Goal: Check status: Check status

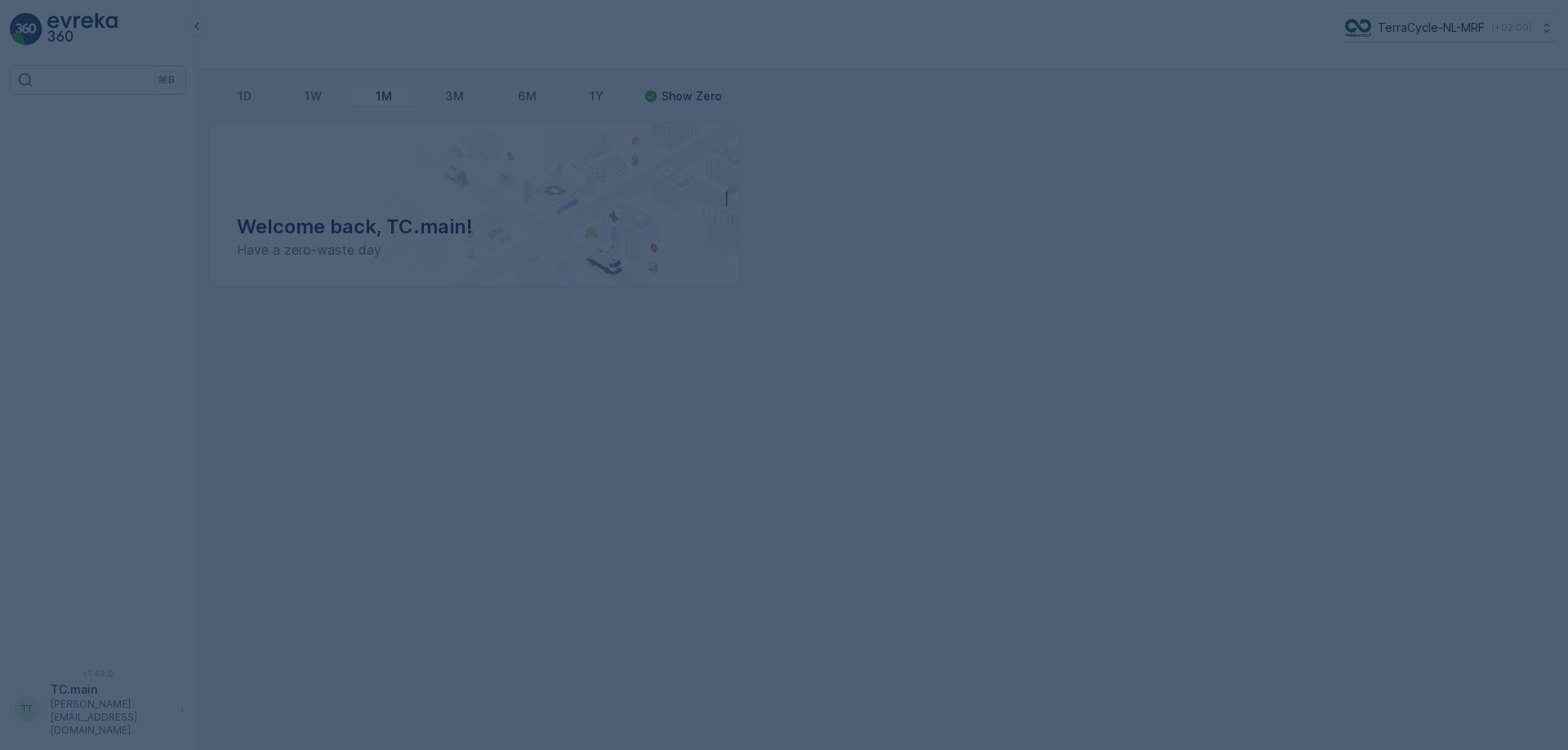
click at [1516, 32] on p "( +02:00 )" at bounding box center [1512, 28] width 41 height 14
click at [1567, 194] on div "1D 1W 1M 3M 6M 1Y Show Zero Welcome back, TC.main! Have a zero-waste day" at bounding box center [882, 410] width 1372 height 681
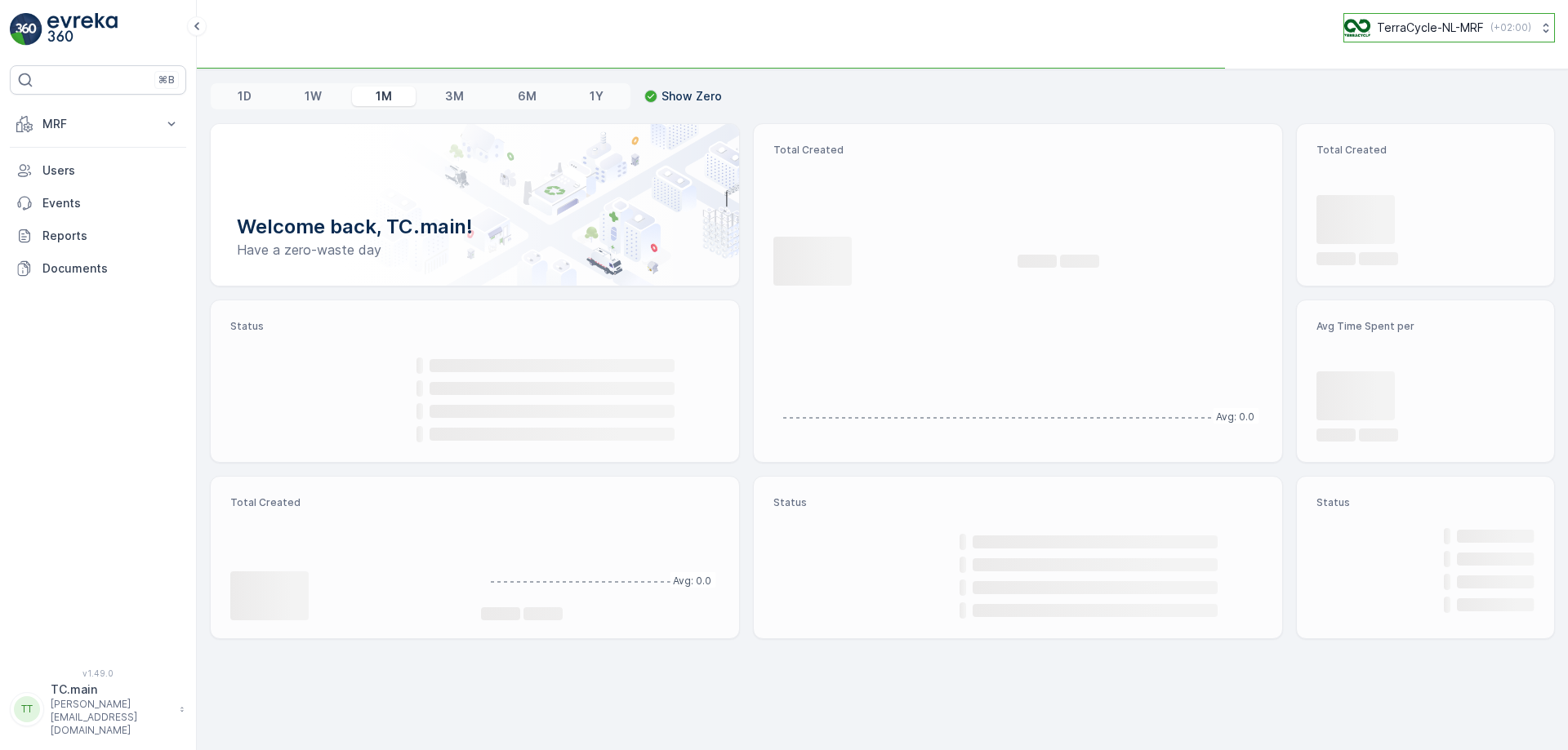
click at [1462, 94] on div "1D 1W 1M 3M 6M 1Y Show Zero Welcome back, TC.main! Have a zero-waste day Total …" at bounding box center [882, 410] width 1372 height 681
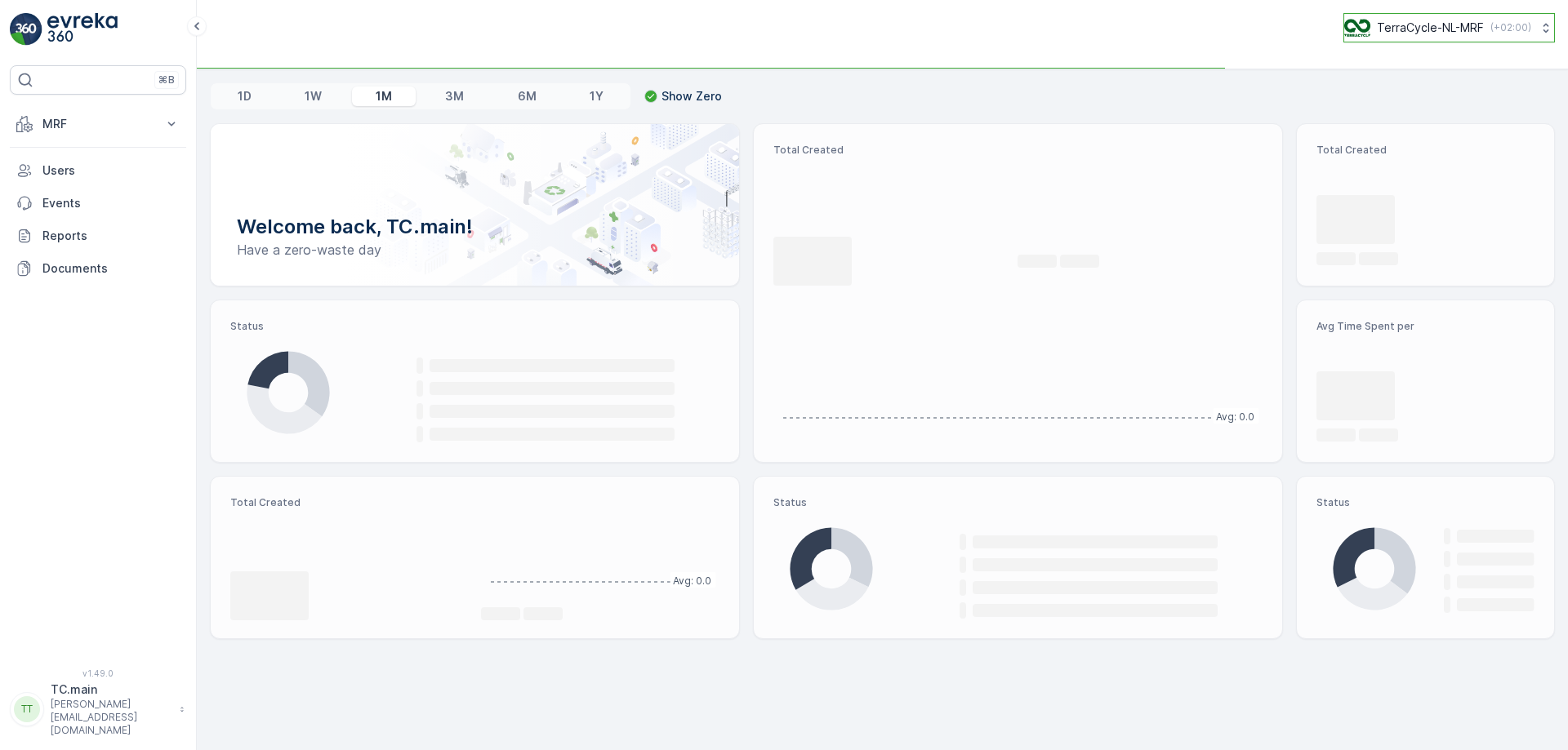
click at [1461, 24] on p "TerraCycle-NL-MRF" at bounding box center [1431, 27] width 107 height 16
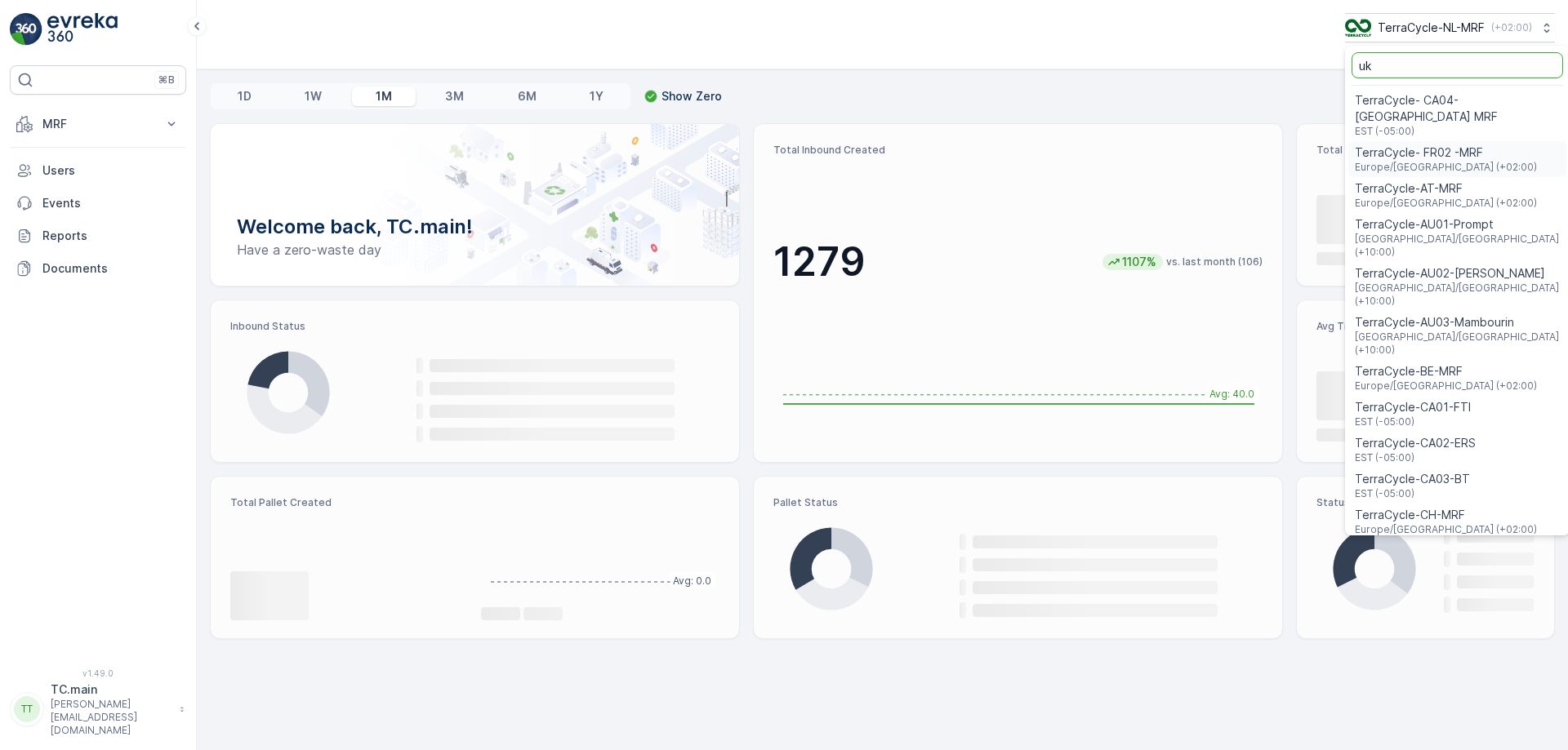
click at [1426, 144] on span "TerraCycle- FR02 -MRF" at bounding box center [1446, 152] width 182 height 16
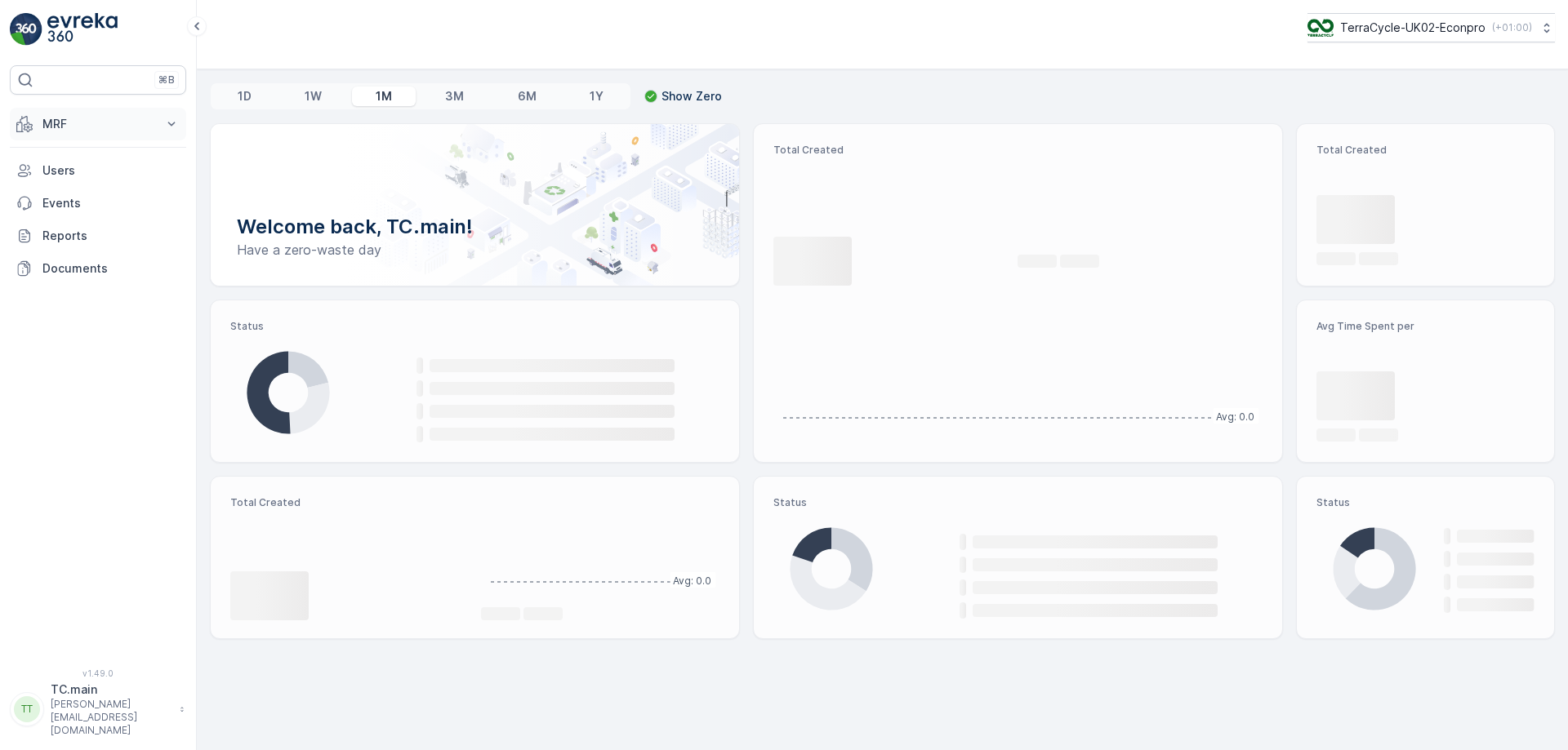
click at [113, 127] on p "MRF" at bounding box center [98, 124] width 111 height 16
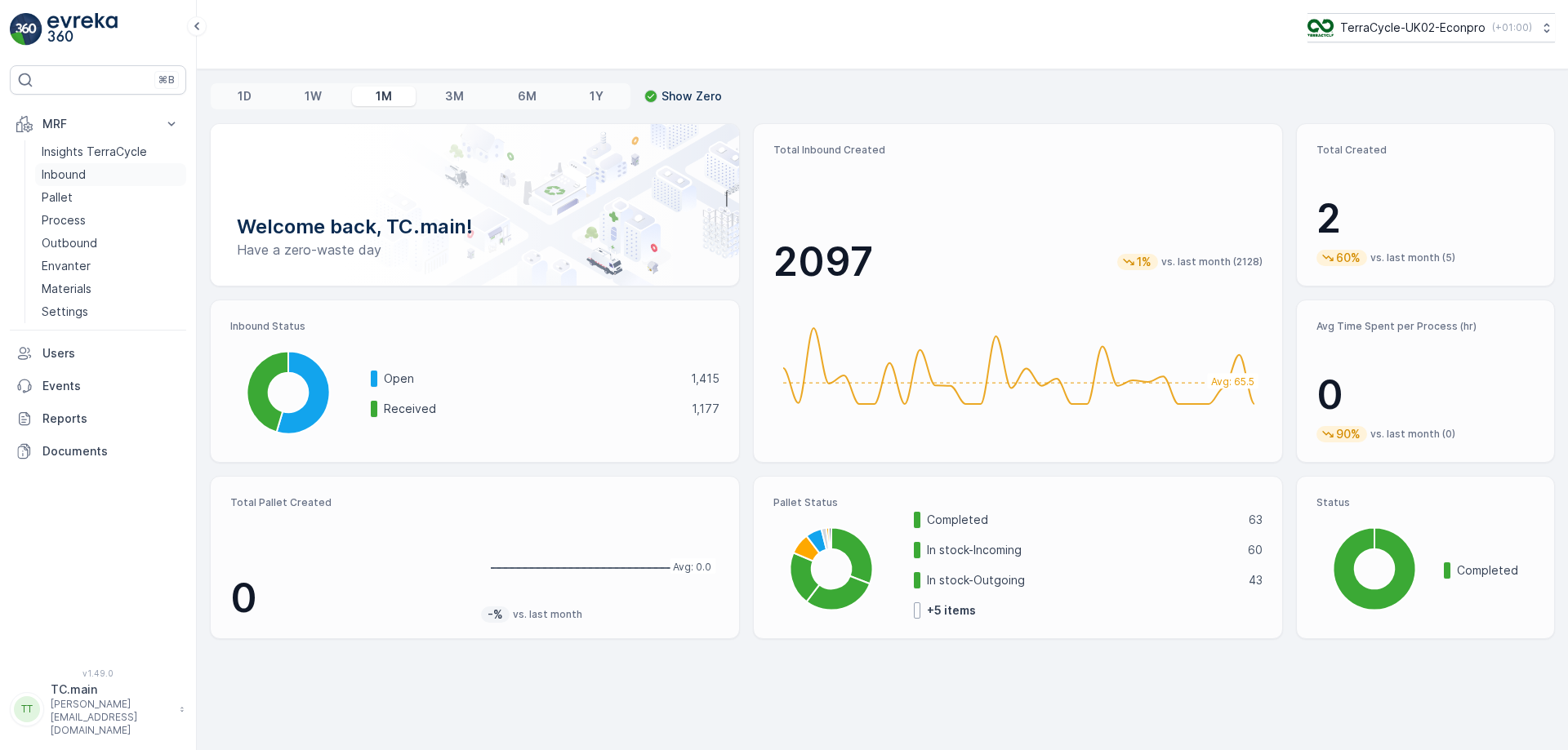
click at [66, 175] on p "Inbound" at bounding box center [64, 174] width 45 height 16
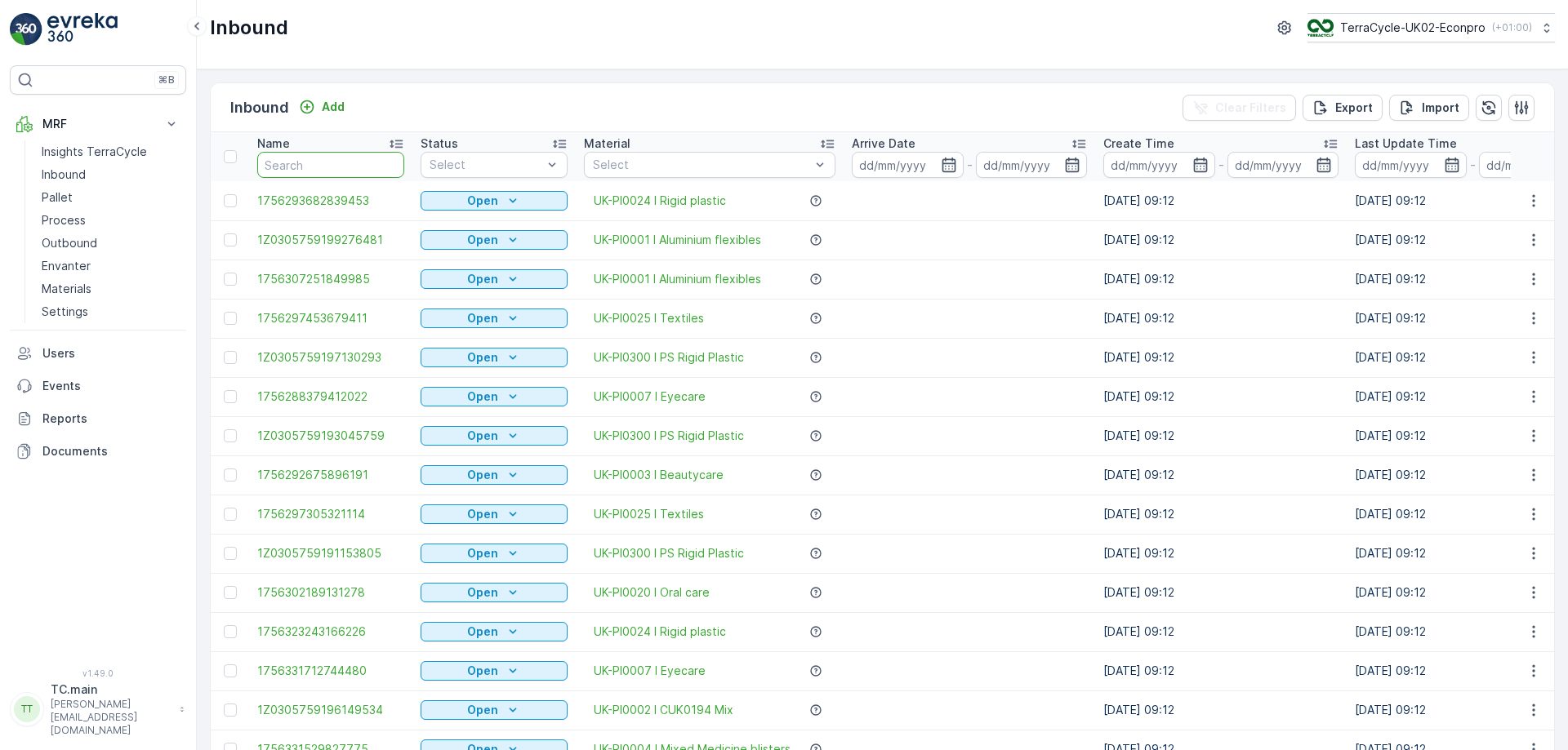
click at [307, 163] on input "text" at bounding box center [331, 165] width 147 height 26
click at [525, 162] on div at bounding box center [486, 165] width 116 height 14
click at [497, 221] on div "Scanned" at bounding box center [495, 227] width 128 height 14
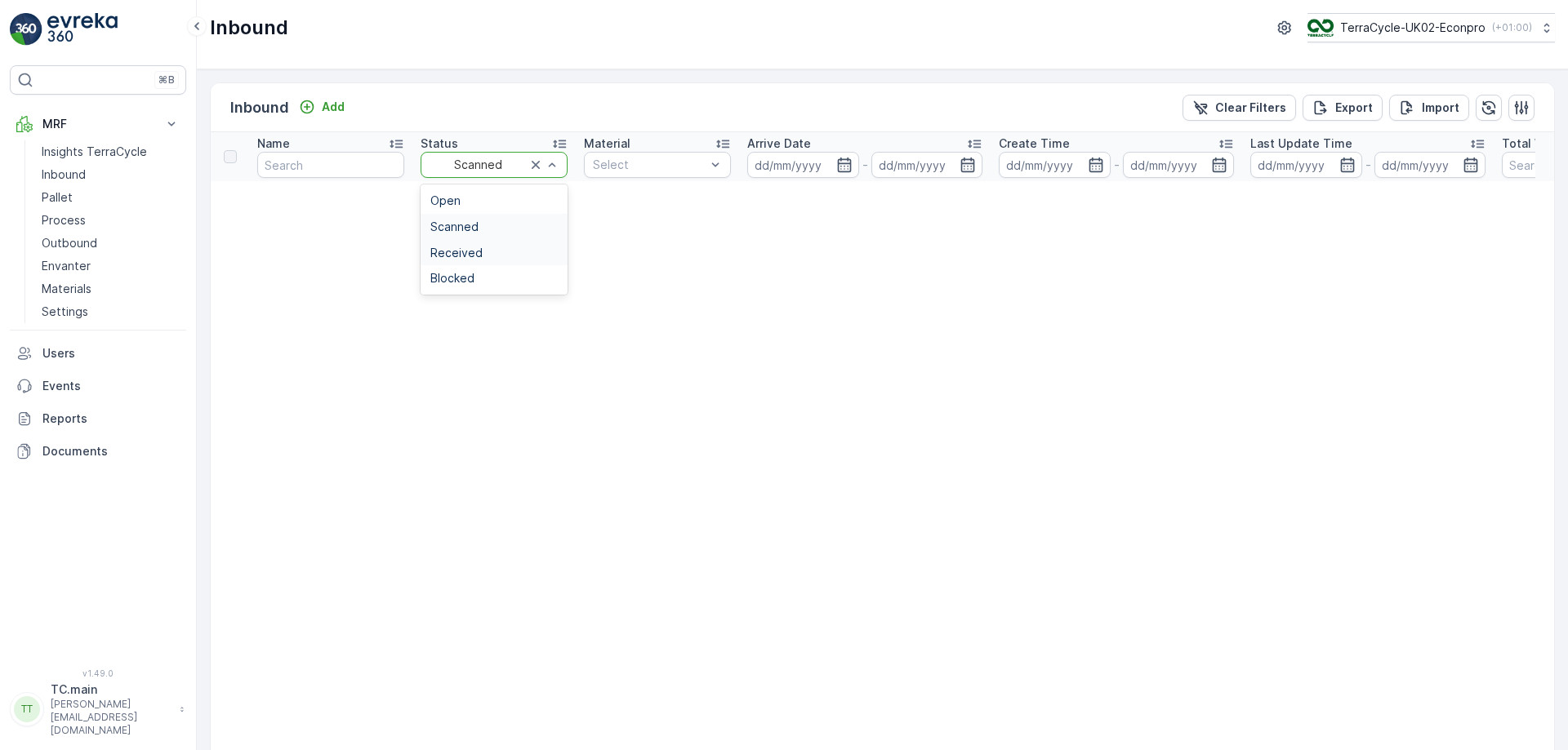
click at [537, 250] on div "Received" at bounding box center [495, 254] width 128 height 14
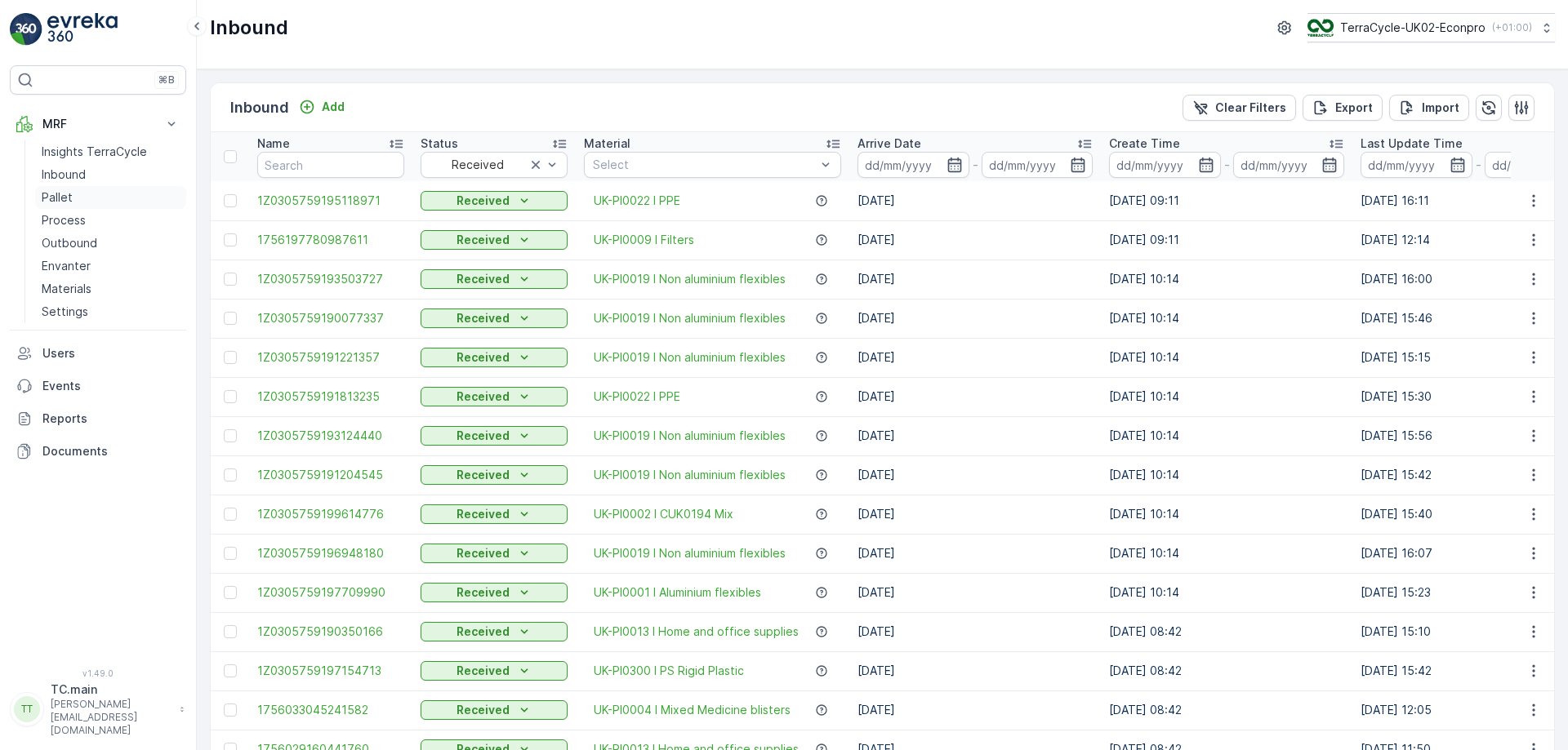
click at [61, 194] on p "Pallet" at bounding box center [57, 197] width 31 height 16
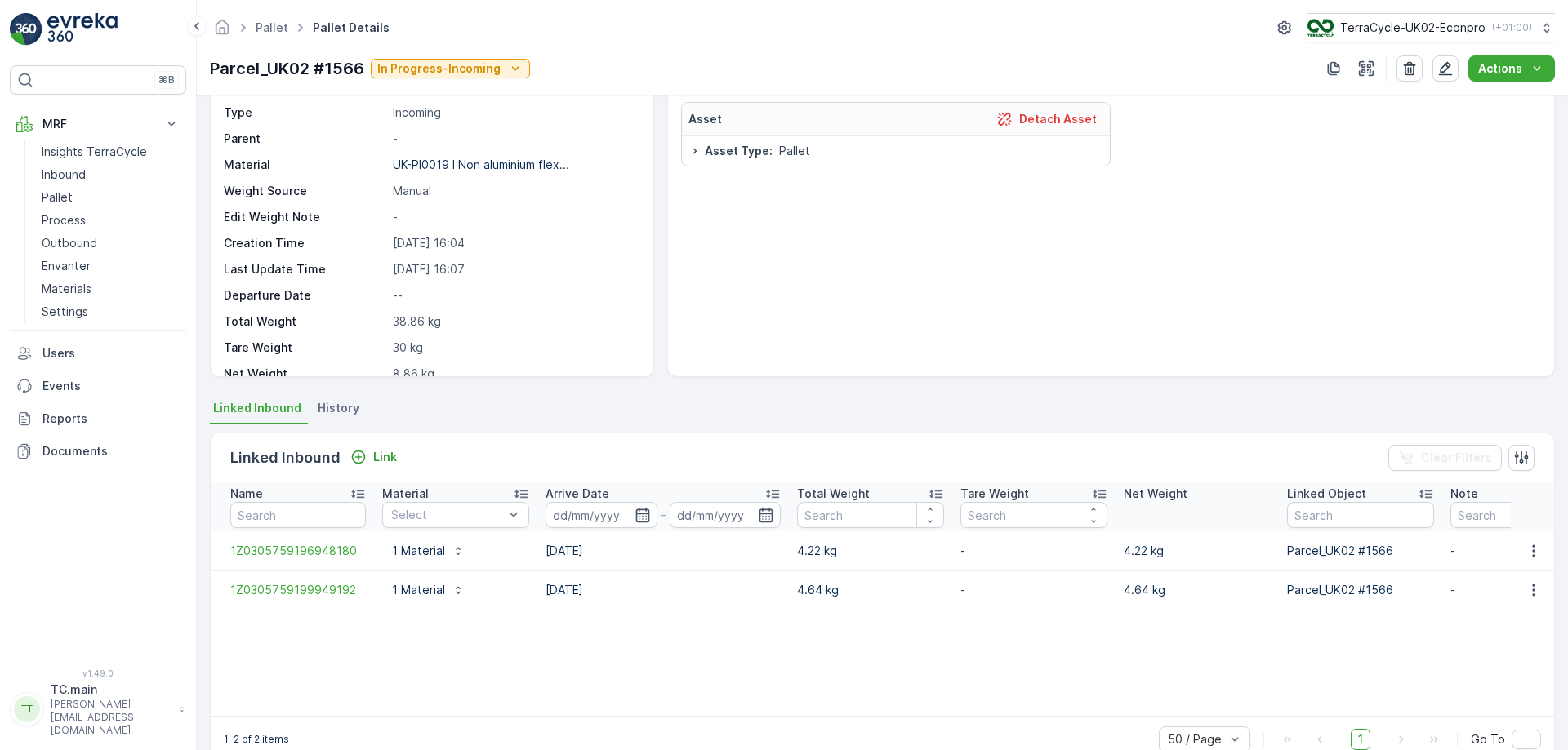
scroll to position [92, 0]
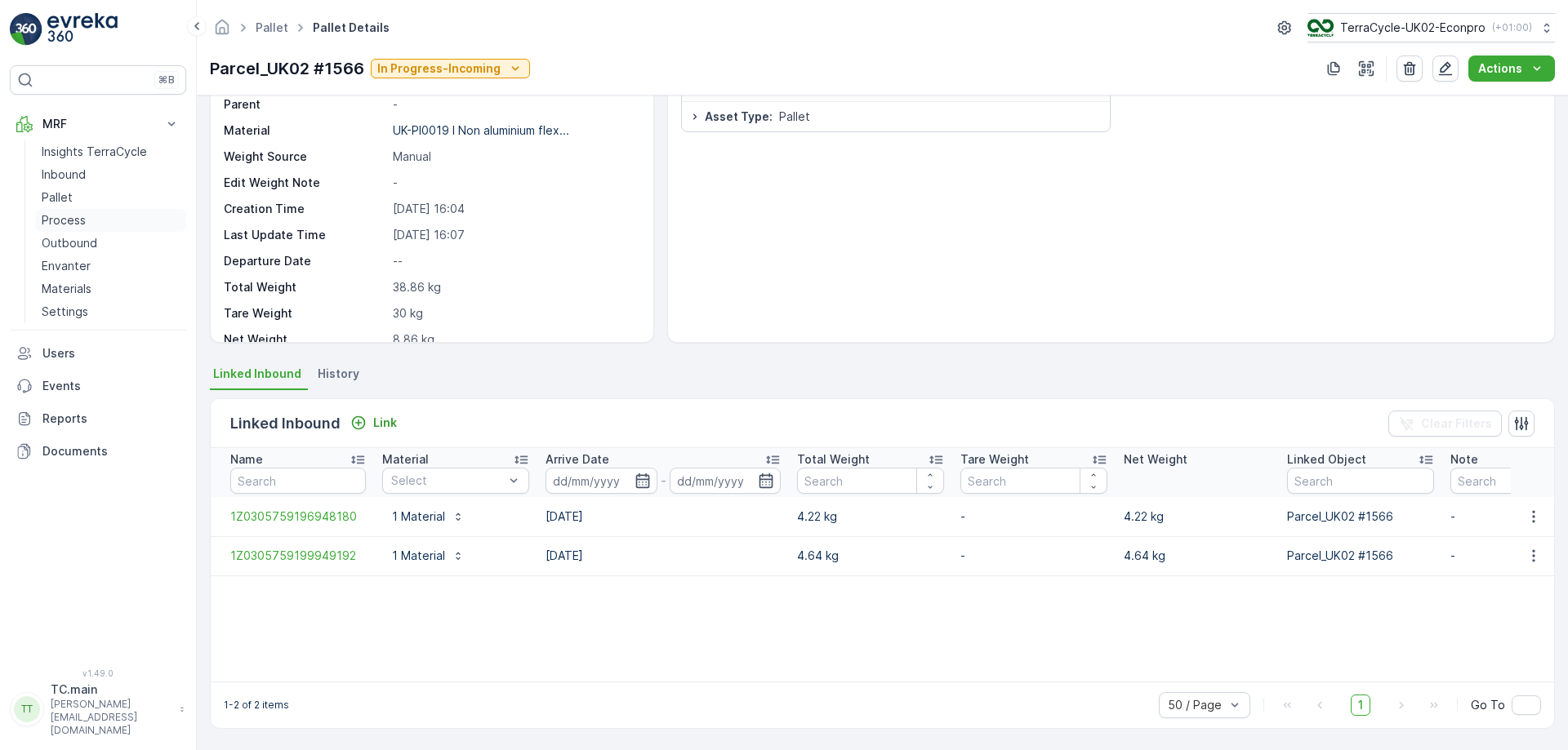
click at [63, 227] on p "Process" at bounding box center [64, 220] width 45 height 16
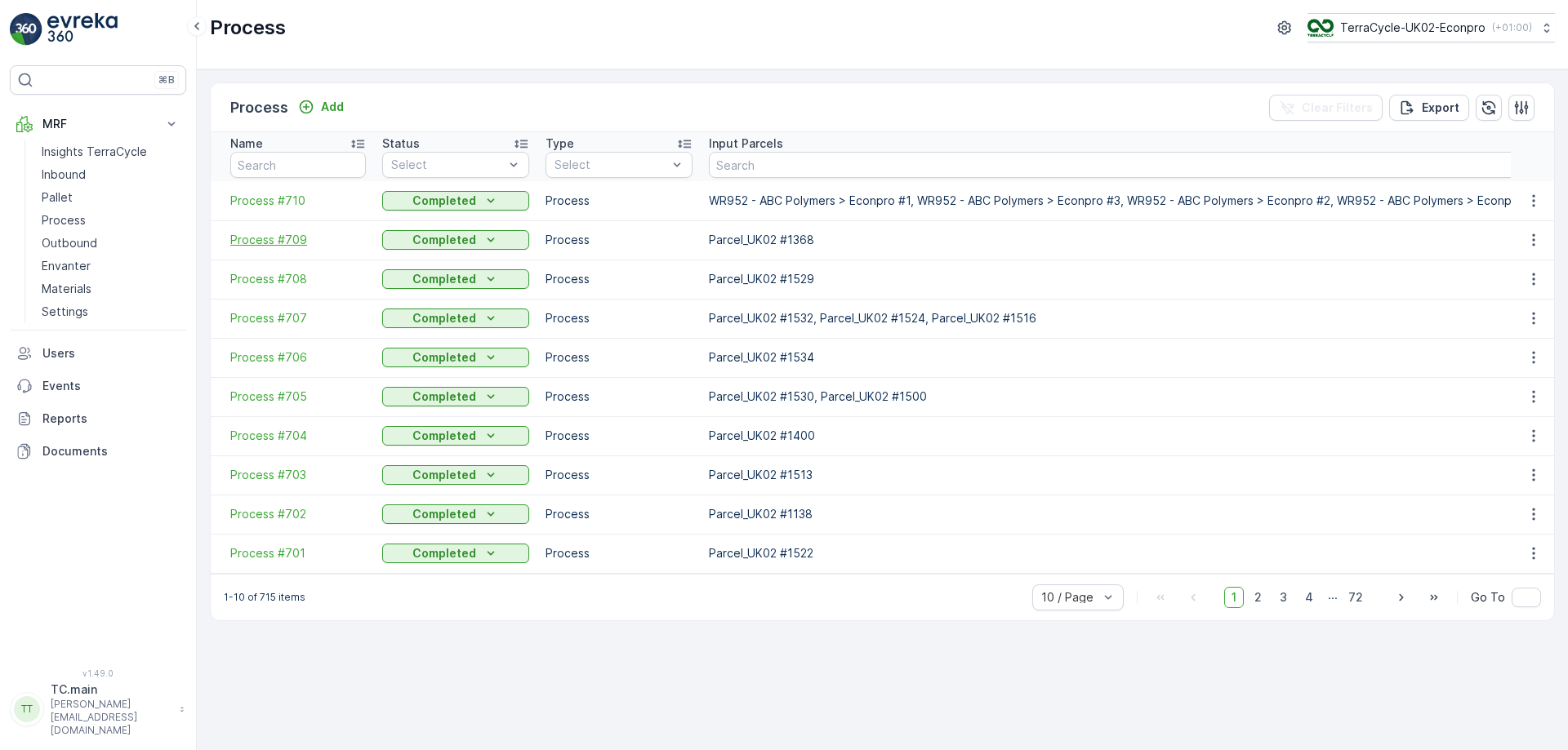
click at [266, 243] on span "Process #709" at bounding box center [298, 240] width 136 height 16
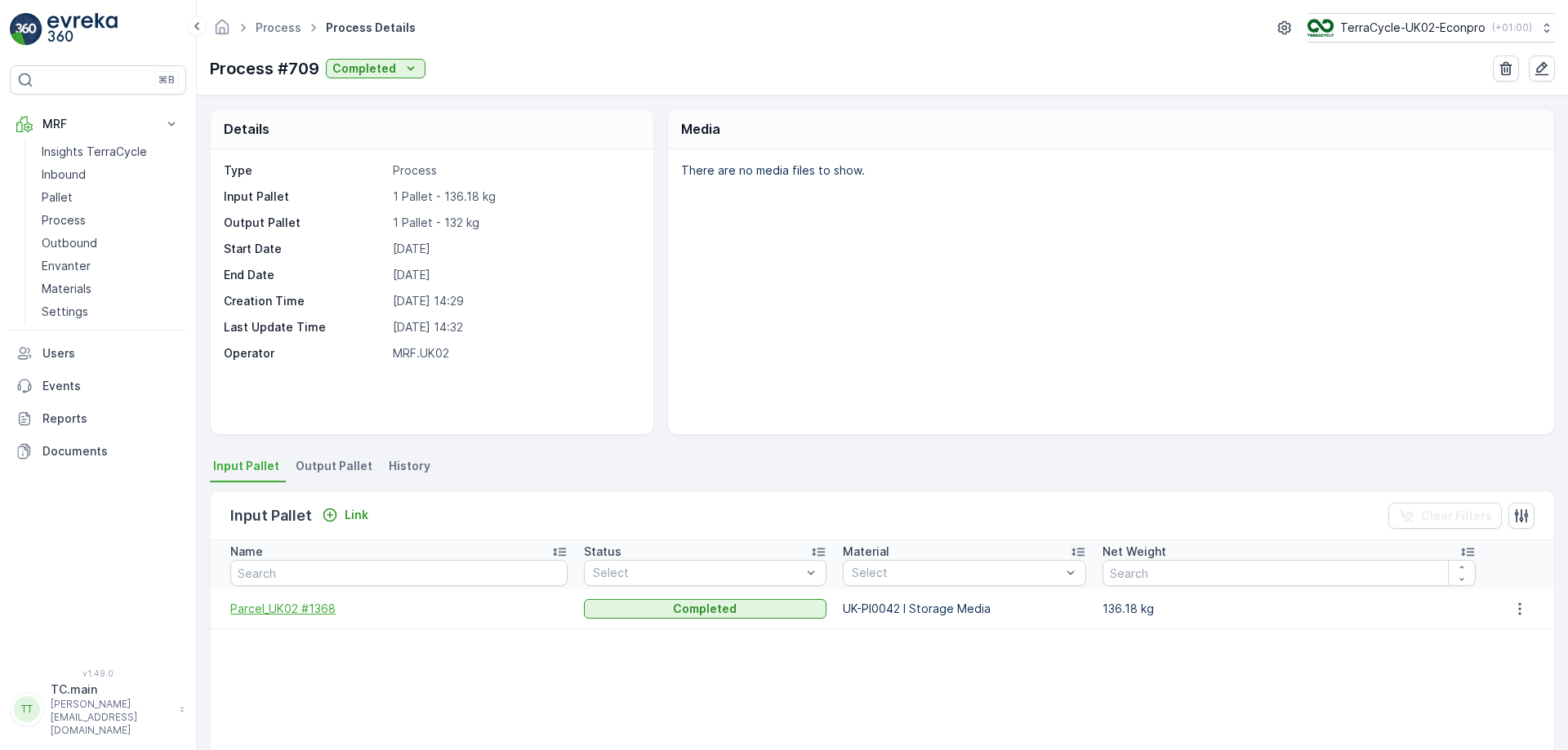
click at [290, 610] on span "Parcel_UK02 #1368" at bounding box center [399, 609] width 338 height 16
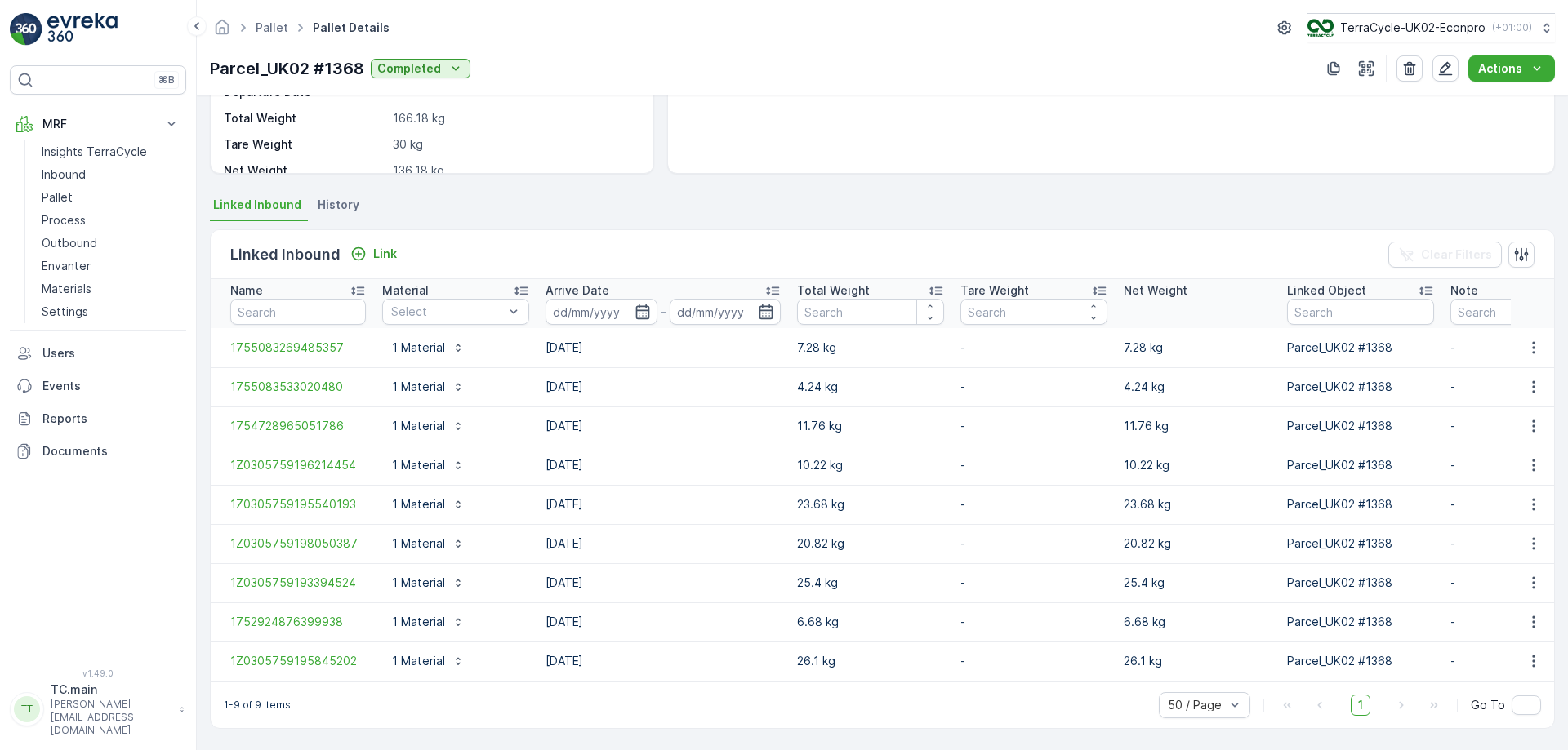
scroll to position [269, 0]
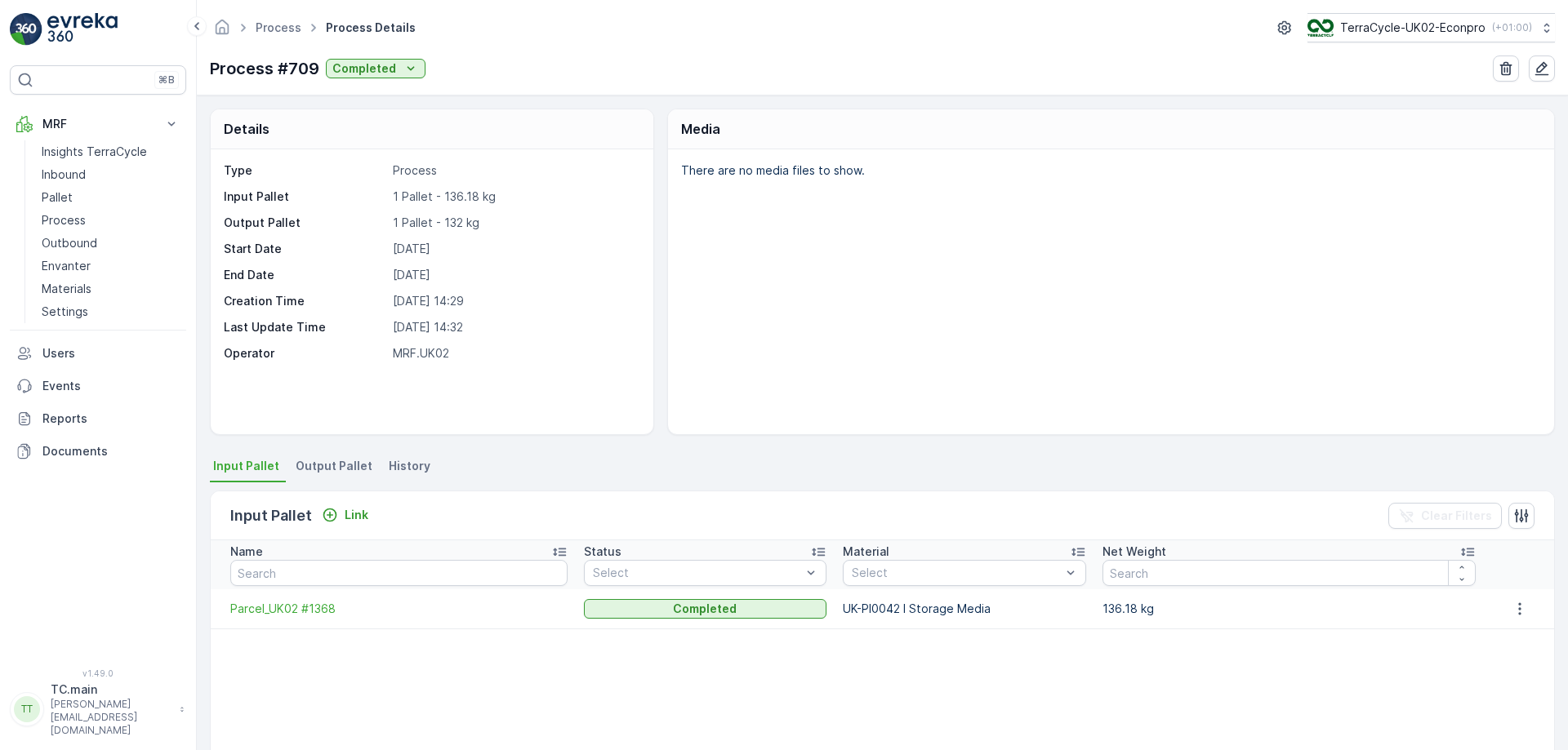
click at [316, 465] on span "Output Pallet" at bounding box center [333, 465] width 76 height 16
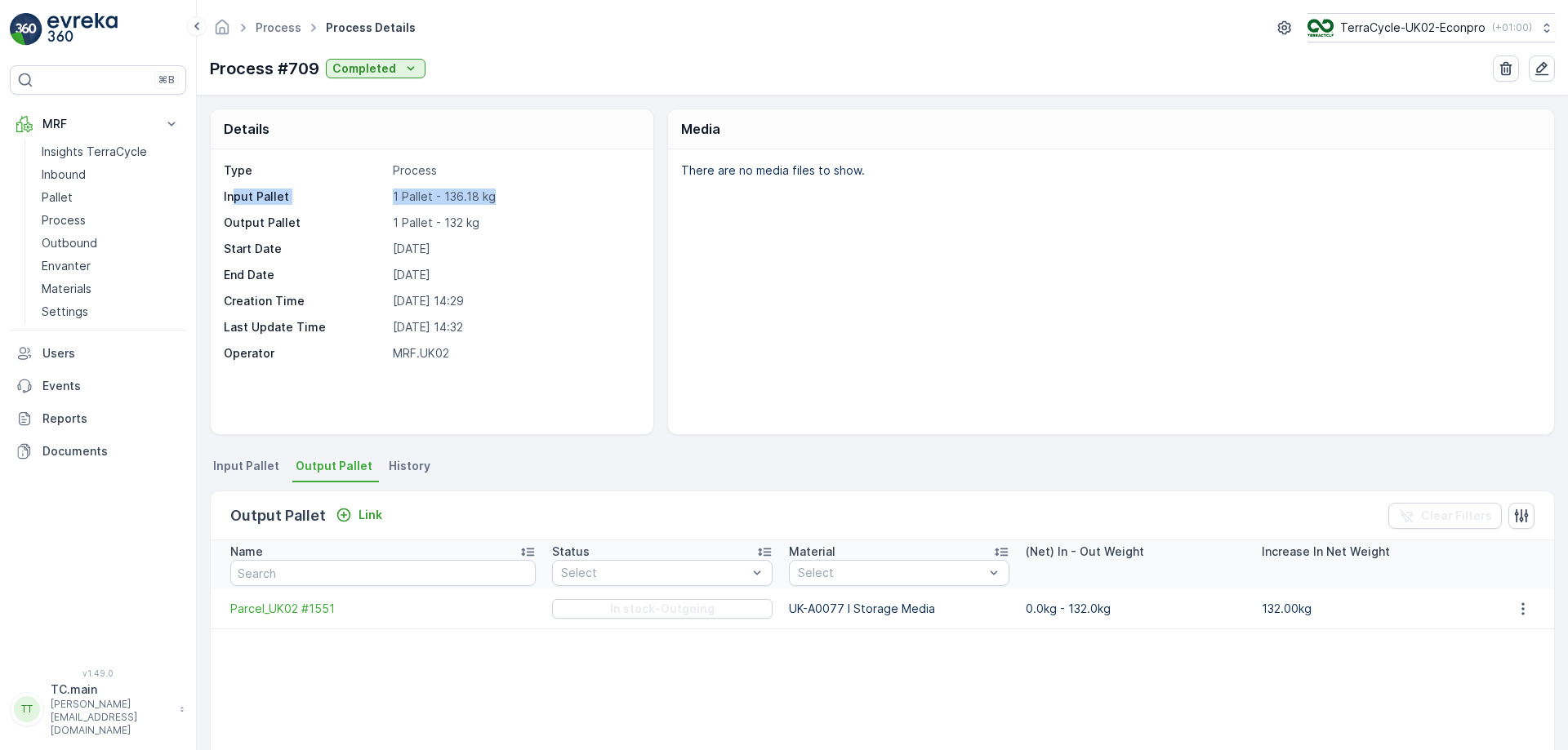
drag, startPoint x: 230, startPoint y: 196, endPoint x: 535, endPoint y: 191, distance: 305.0
click at [535, 191] on div "Input Pallet 1 Pallet - 136.18 kg" at bounding box center [430, 196] width 412 height 16
click at [466, 197] on p "1 Pallet - 136.18 kg" at bounding box center [514, 196] width 243 height 16
drag, startPoint x: 501, startPoint y: 223, endPoint x: 376, endPoint y: 227, distance: 125.1
click at [376, 227] on div "Output Pallet 1 Pallet - 132 kg" at bounding box center [430, 223] width 412 height 16
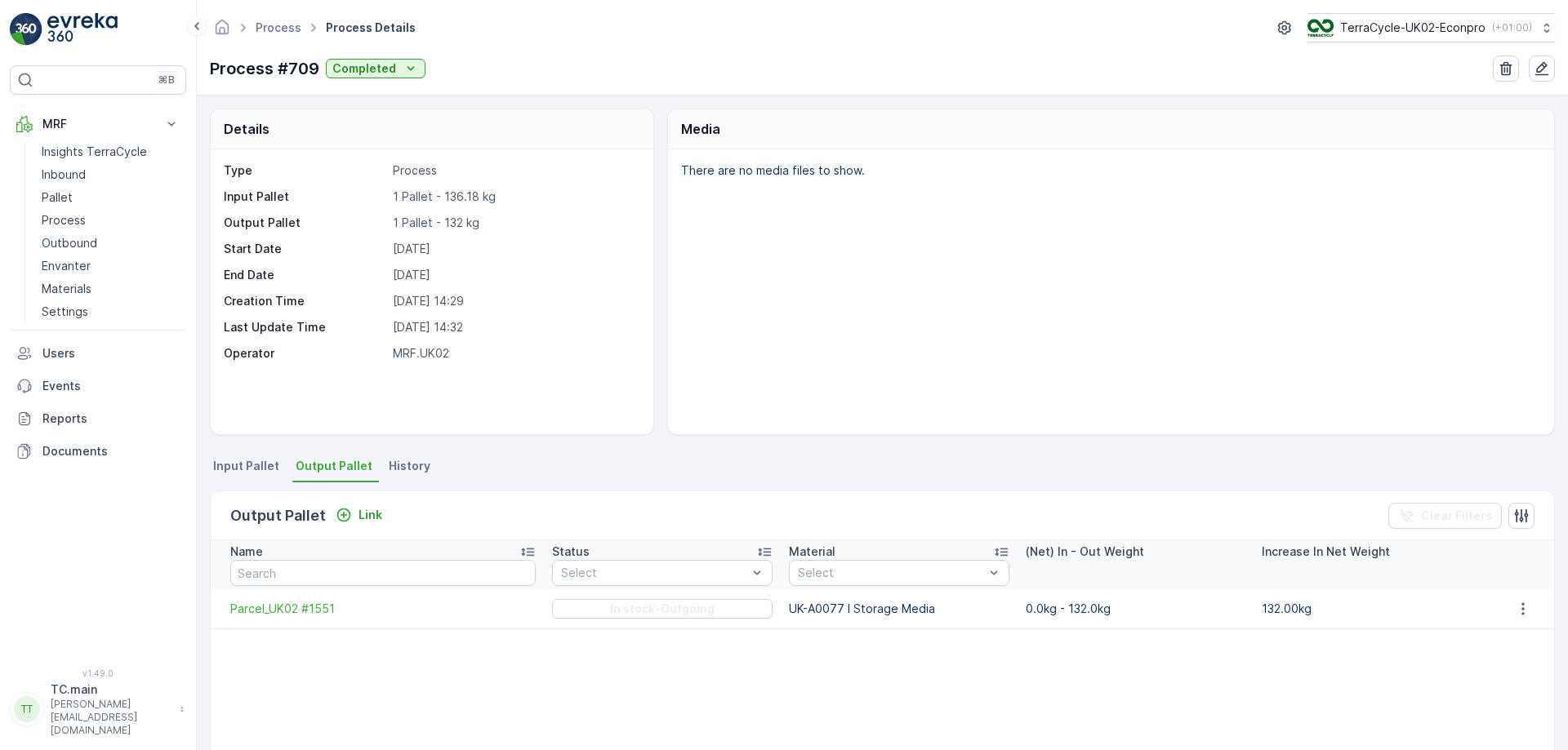
click at [722, 254] on div "There are no media files to show." at bounding box center [1111, 291] width 887 height 285
drag, startPoint x: 520, startPoint y: 232, endPoint x: 223, endPoint y: 201, distance: 298.6
click at [223, 201] on div "Type Process Input Pallet 1 Pallet - 136.18 kg Output Pallet 1 Pallet - 132 kg …" at bounding box center [432, 291] width 442 height 285
click at [606, 285] on div "Type Process Input Pallet 1 Pallet - 136.18 kg Output Pallet 1 Pallet - 132 kg …" at bounding box center [430, 262] width 412 height 199
click at [85, 196] on link "Pallet" at bounding box center [110, 197] width 151 height 23
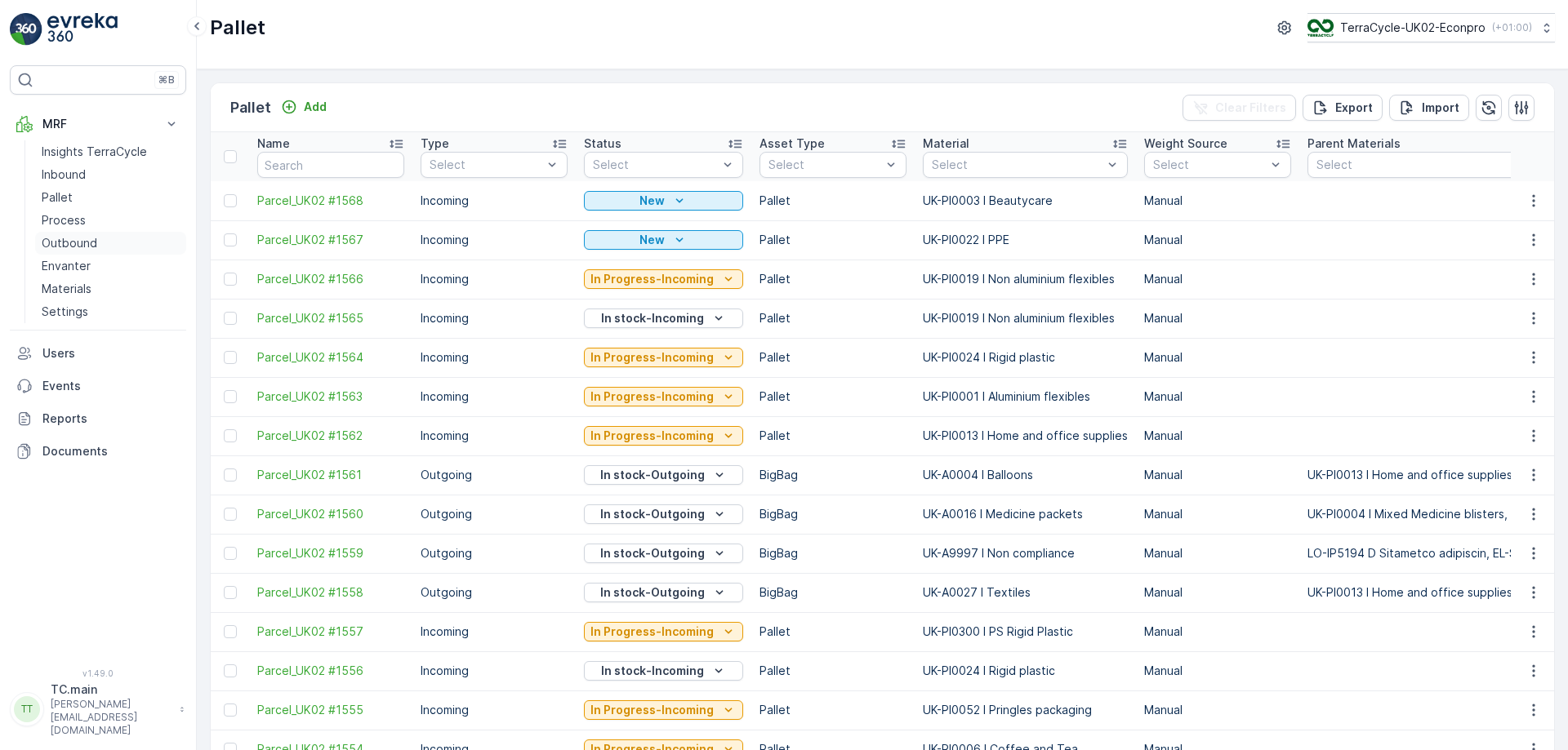
click at [73, 244] on p "Outbound" at bounding box center [69, 243] width 55 height 16
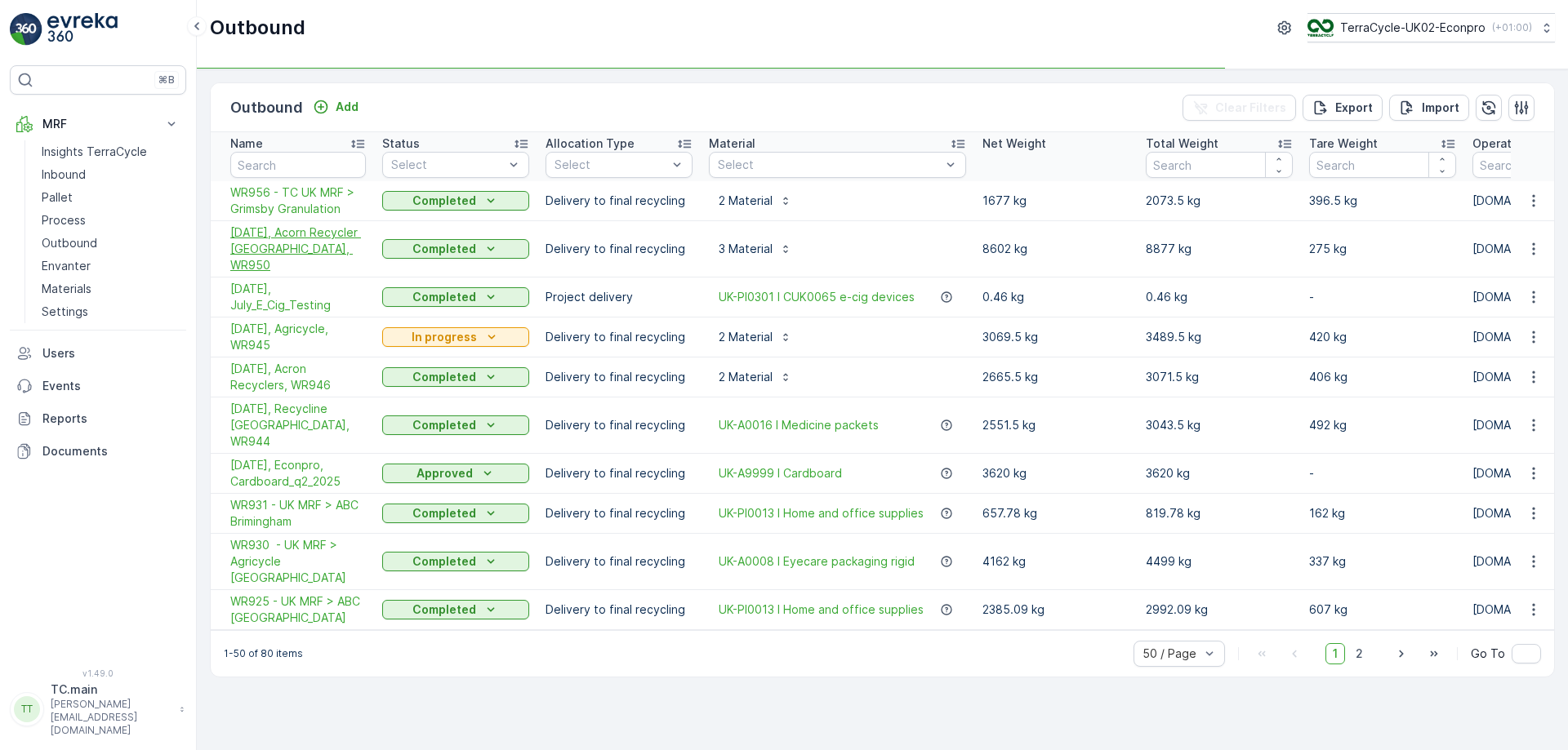
click at [312, 244] on span "[DATE], Acorn Recycler [GEOGRAPHIC_DATA], WR950" at bounding box center [298, 249] width 136 height 49
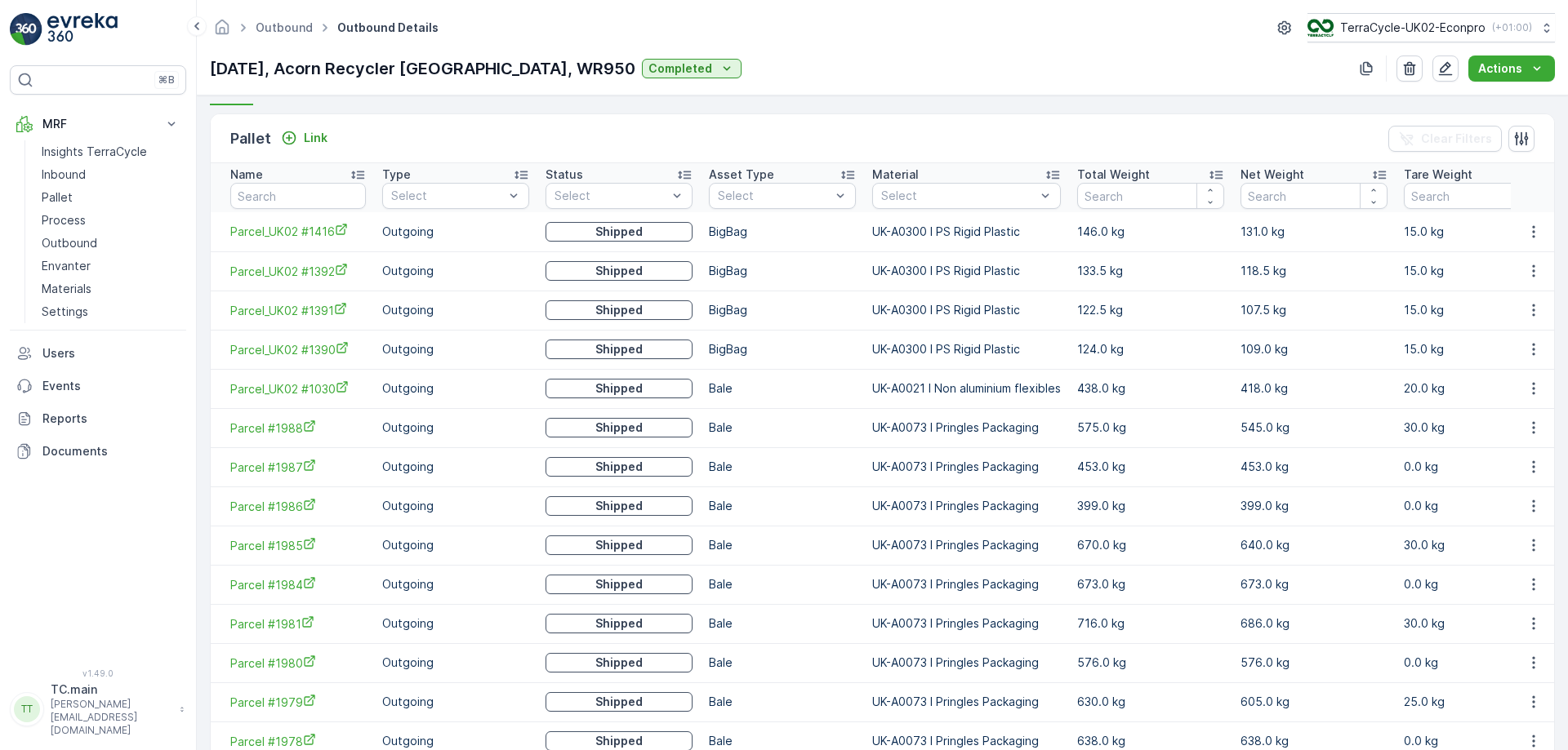
scroll to position [338, 0]
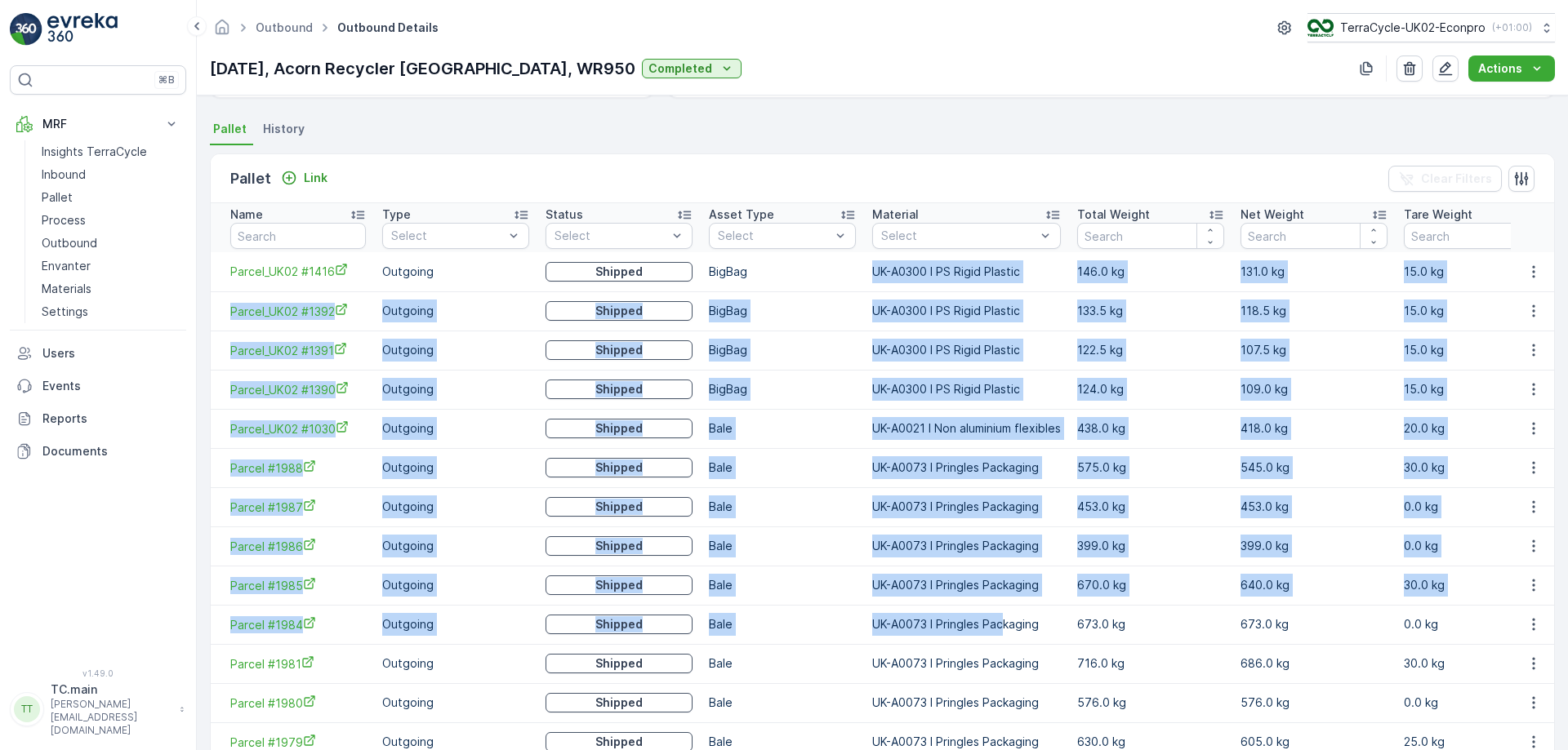
drag, startPoint x: 876, startPoint y: 279, endPoint x: 1009, endPoint y: 630, distance: 375.4
click at [1007, 633] on tbody "Parcel_UK02 #1416 Outgoing Shipped BigBag [GEOGRAPHIC_DATA]-A0300 I PS Rigid Pl…" at bounding box center [907, 605] width 1393 height 705
click at [972, 629] on td "UK-A0073 I Pringles Packaging" at bounding box center [967, 624] width 205 height 40
click at [892, 625] on td "UK-A0073 I Pringles Packaging" at bounding box center [967, 624] width 205 height 40
click at [908, 637] on td "UK-A0073 I Pringles Packaging" at bounding box center [967, 624] width 205 height 40
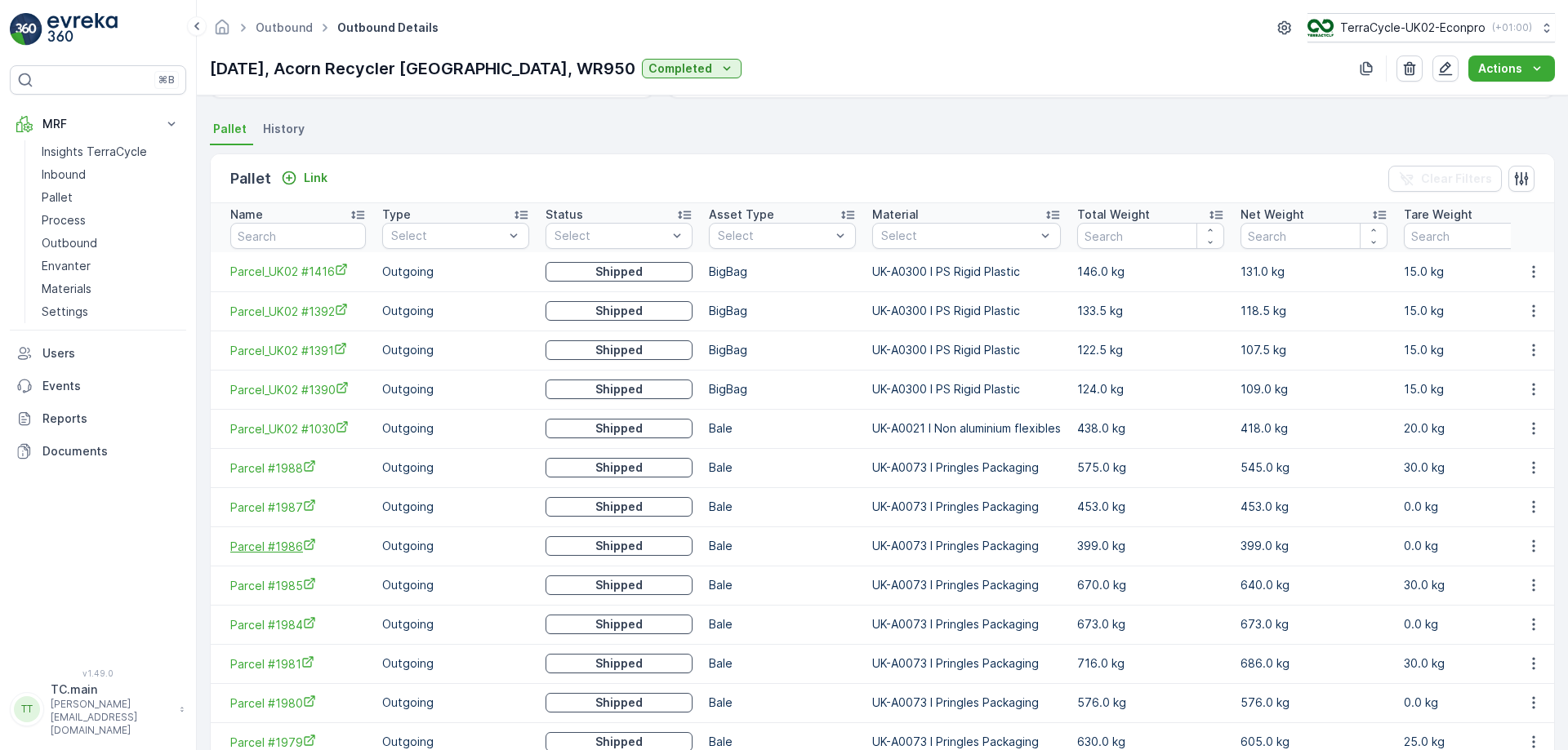
click at [272, 549] on span "Parcel #1986" at bounding box center [298, 547] width 136 height 17
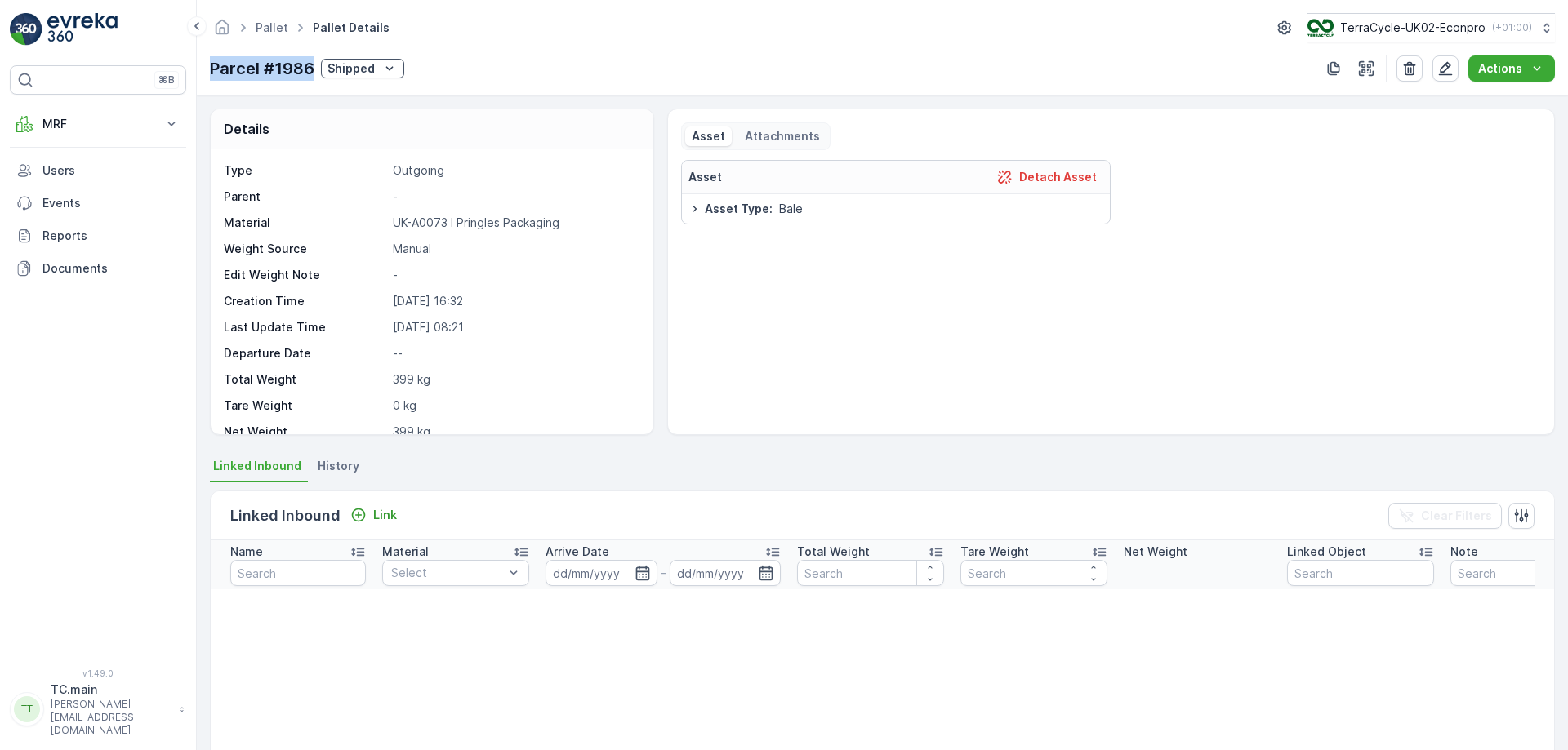
drag, startPoint x: 314, startPoint y: 63, endPoint x: 207, endPoint y: 69, distance: 107.2
click at [207, 69] on div "Pallet Pallet Details TerraCycle-UK02-Econpro ( +01:00 ) Parcel #1986 Shipped A…" at bounding box center [882, 47] width 1372 height 96
copy p "Parcel #1986"
click at [140, 102] on div "⌘B MRF Insights TerraCycle Inbound Pallet Process Outbound Envanter Materials S…" at bounding box center [98, 357] width 176 height 584
click at [139, 114] on button "MRF" at bounding box center [98, 124] width 176 height 33
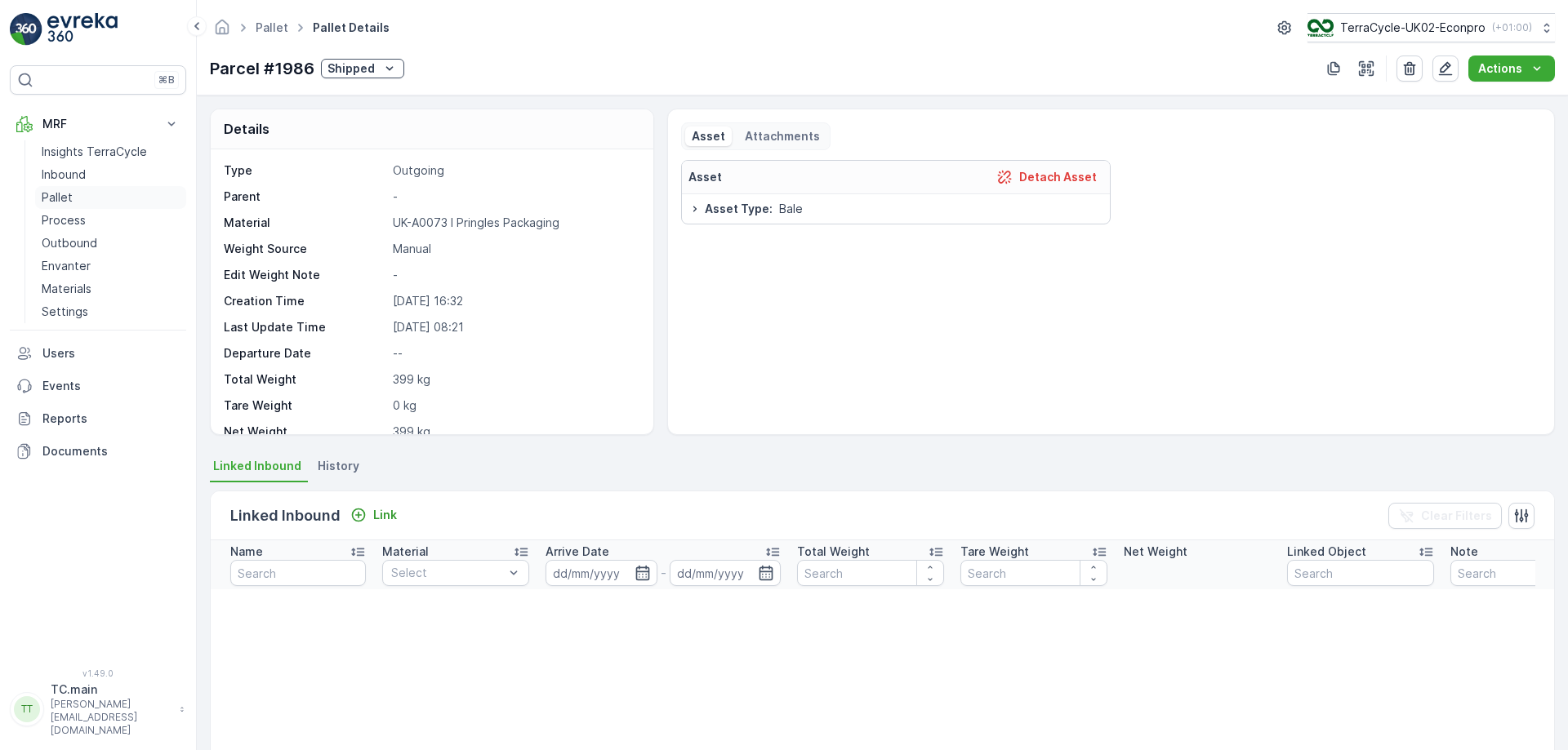
click at [81, 199] on link "Pallet" at bounding box center [110, 197] width 151 height 23
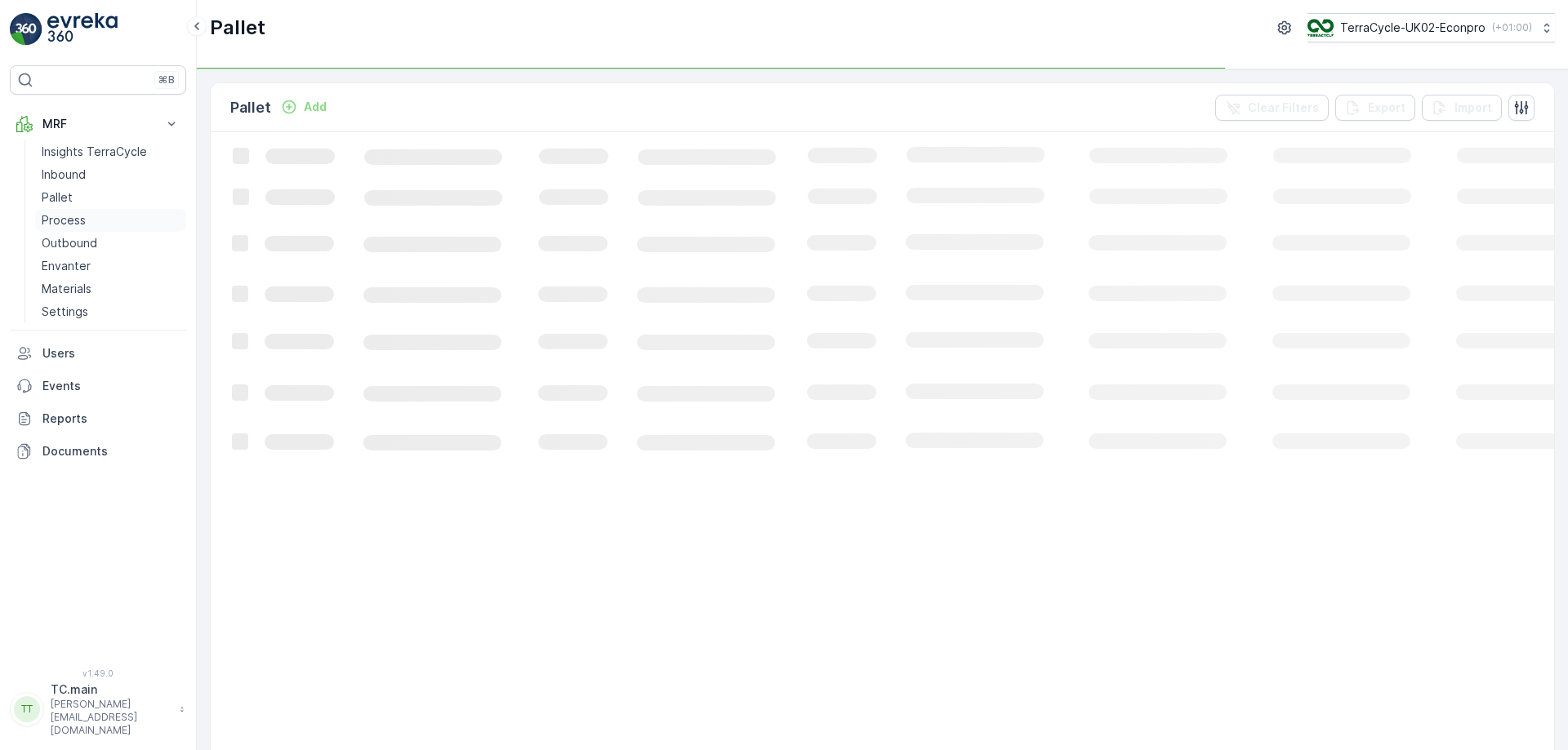
click at [63, 222] on p "Process" at bounding box center [64, 220] width 45 height 16
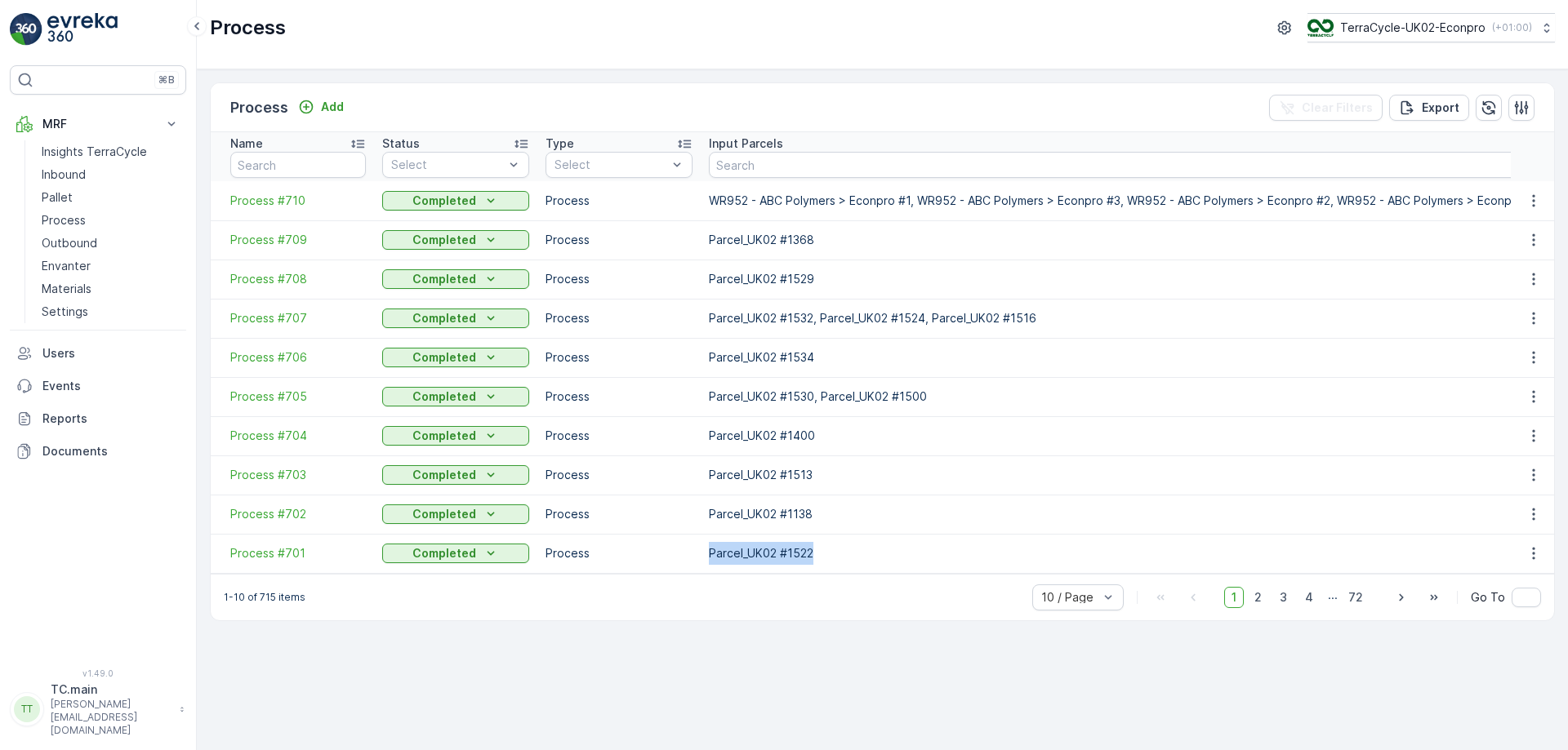
drag, startPoint x: 694, startPoint y: 573, endPoint x: 970, endPoint y: 570, distance: 276.0
click at [1026, 559] on tr "Process #701 Completed Process Parcel_UK02 #1522 Parcel_UK02 #1528 18.08.2025 1…" at bounding box center [1408, 554] width 2395 height 40
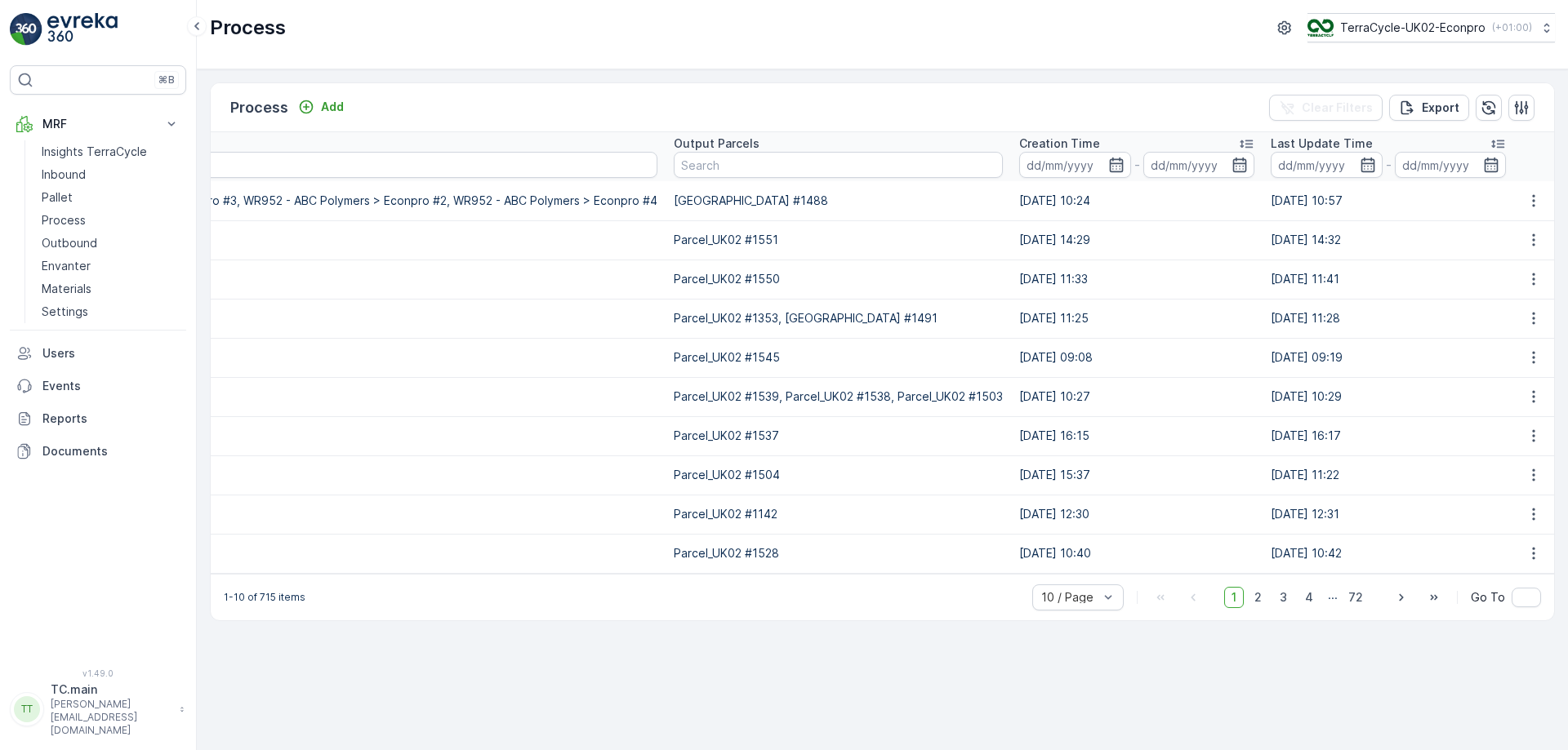
scroll to position [0, 916]
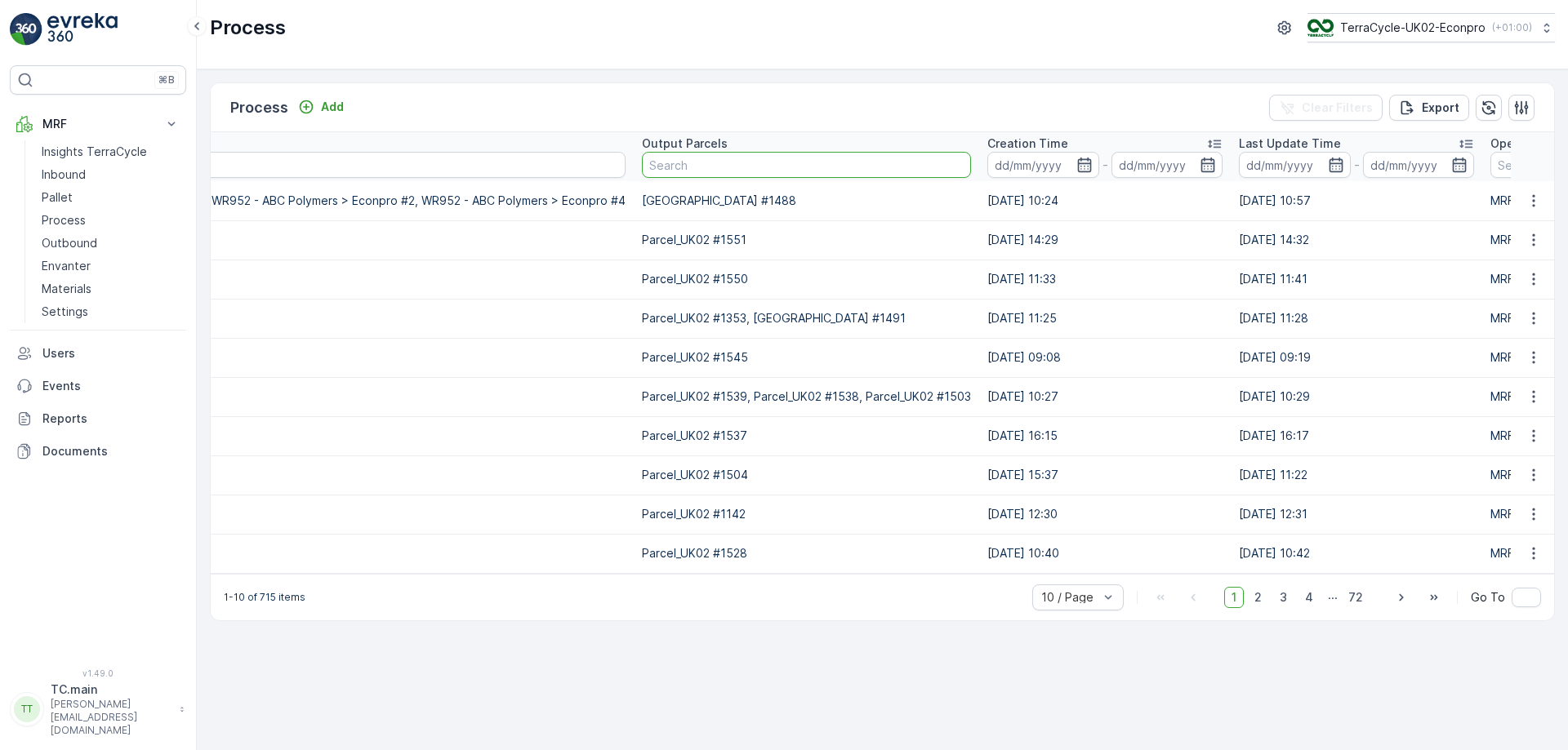
click at [811, 165] on input "text" at bounding box center [806, 165] width 329 height 26
paste input "Parcel #1986"
type input "Parcel #1986"
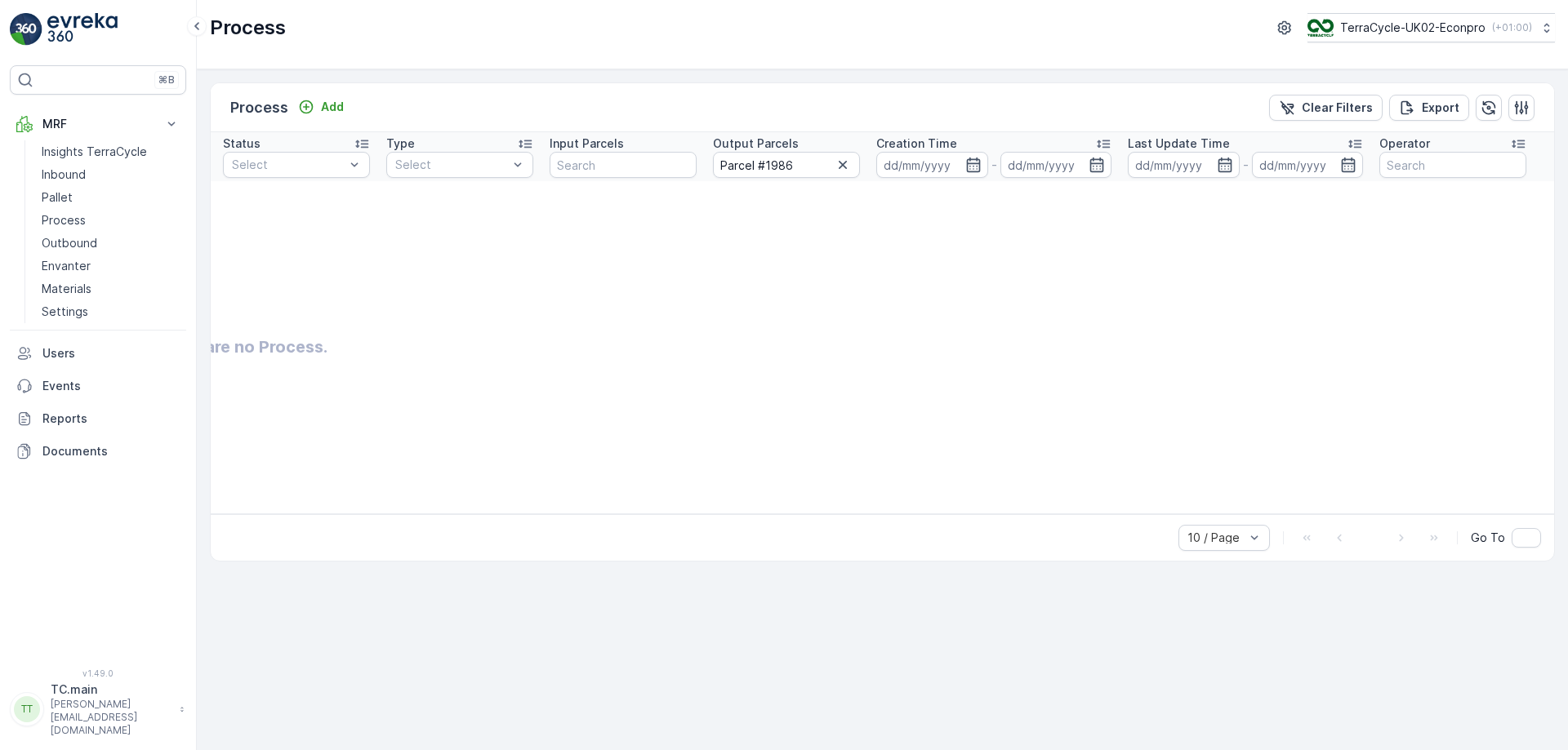
scroll to position [0, 160]
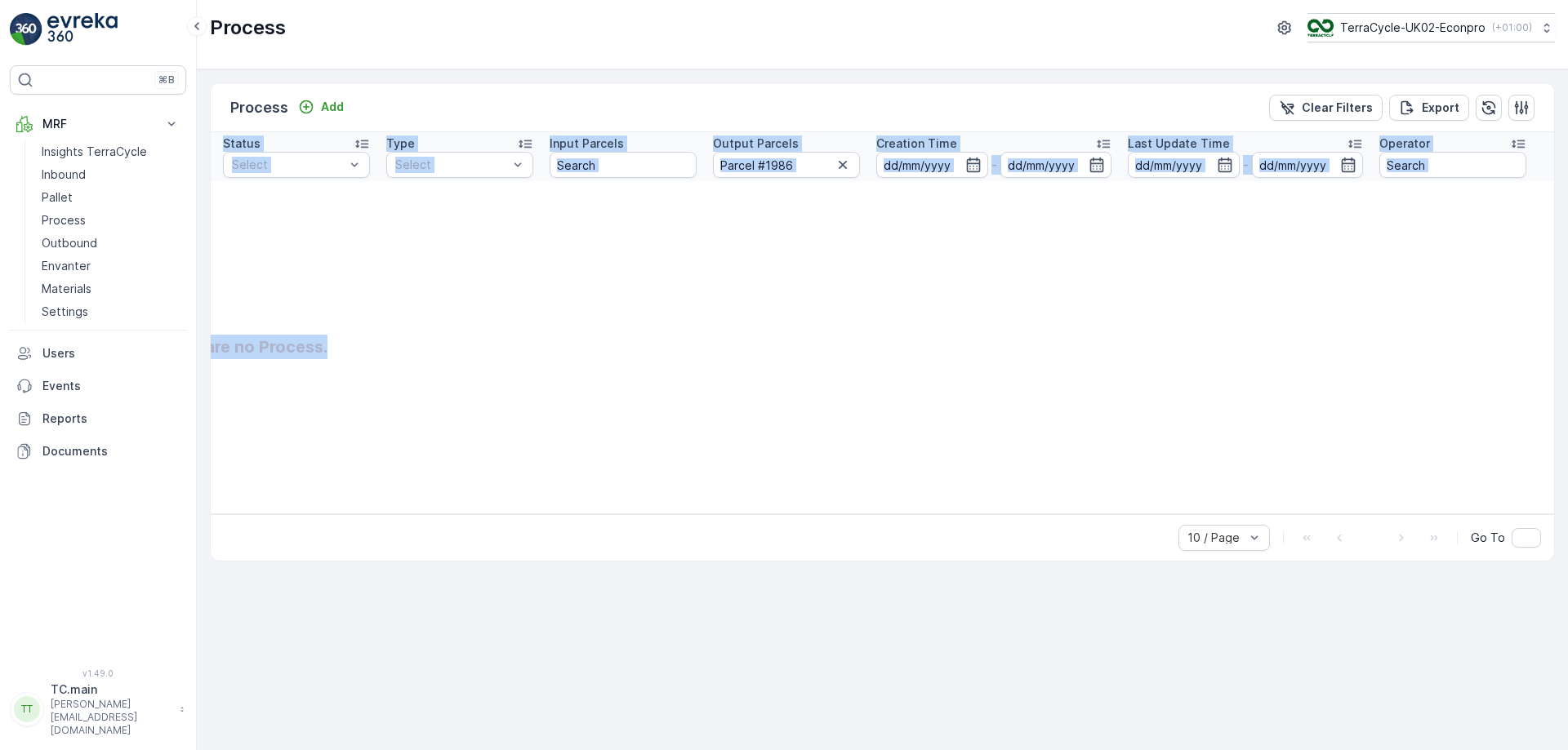
drag, startPoint x: 738, startPoint y: 524, endPoint x: 368, endPoint y: 519, distance: 370.0
click at [368, 519] on div "Process Add Clear Filters Export Name Status Select Type Select Input Parcels O…" at bounding box center [883, 321] width 1345 height 479
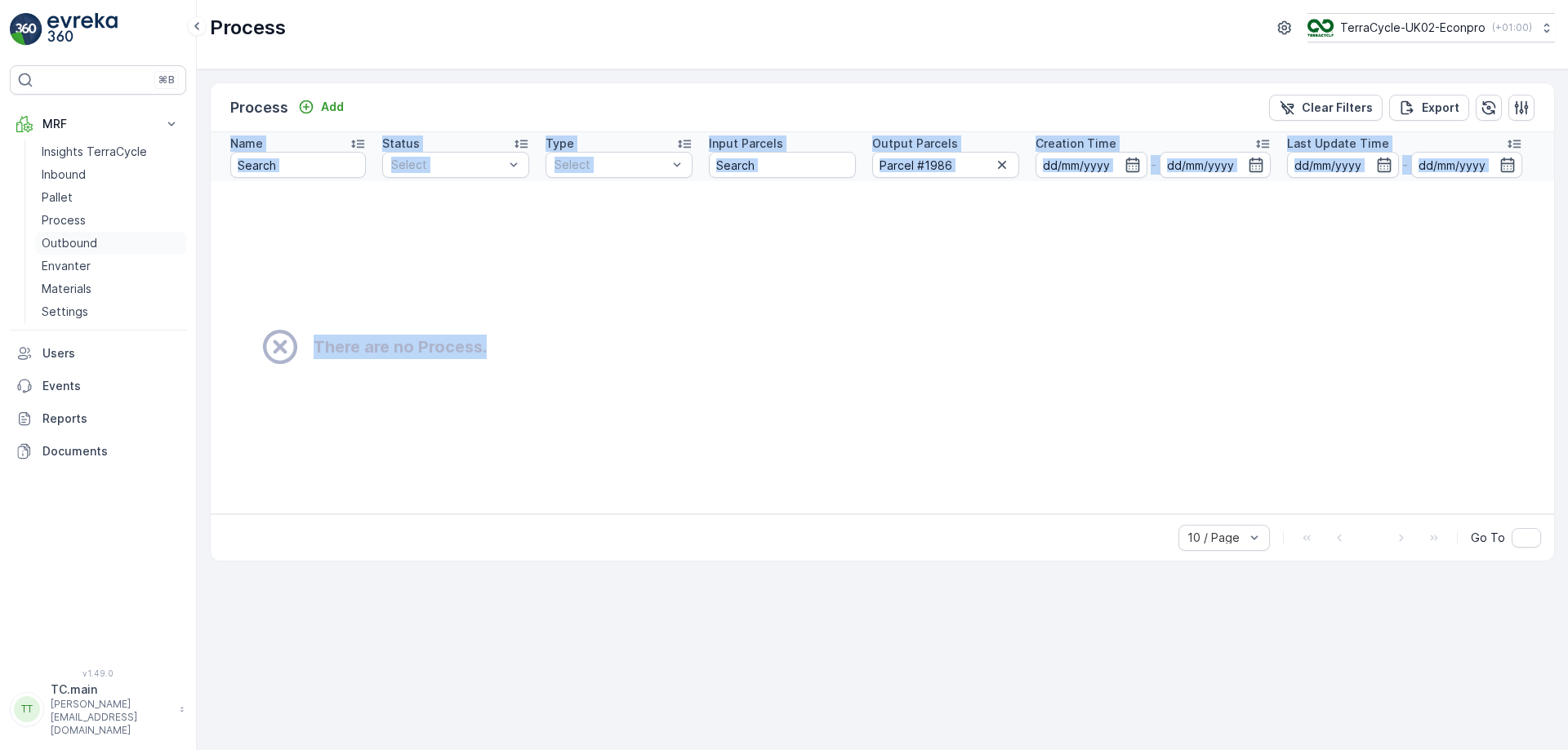
click at [65, 238] on p "Outbound" at bounding box center [69, 243] width 55 height 16
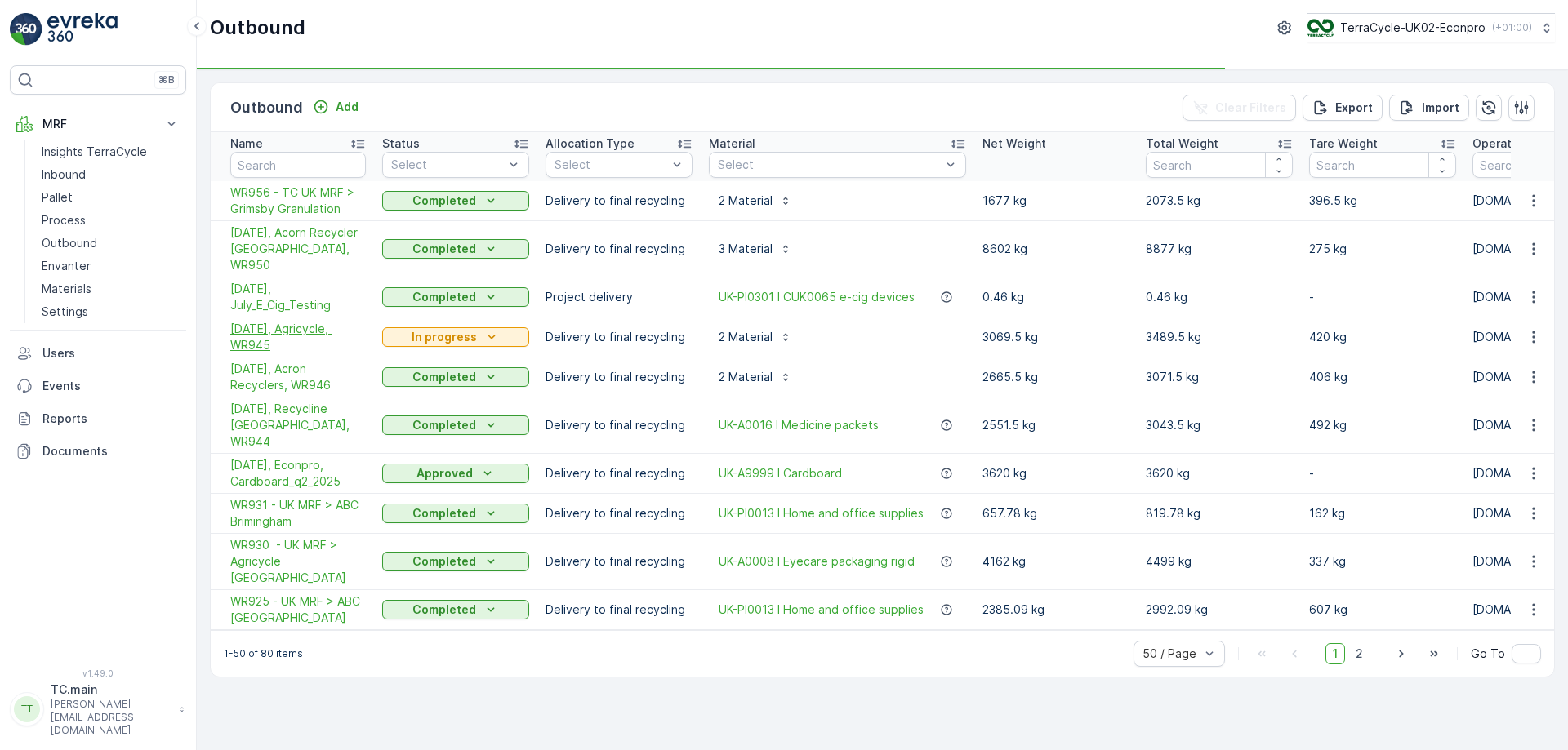
click at [275, 326] on span "[DATE], Agricycle, WR945" at bounding box center [298, 338] width 136 height 33
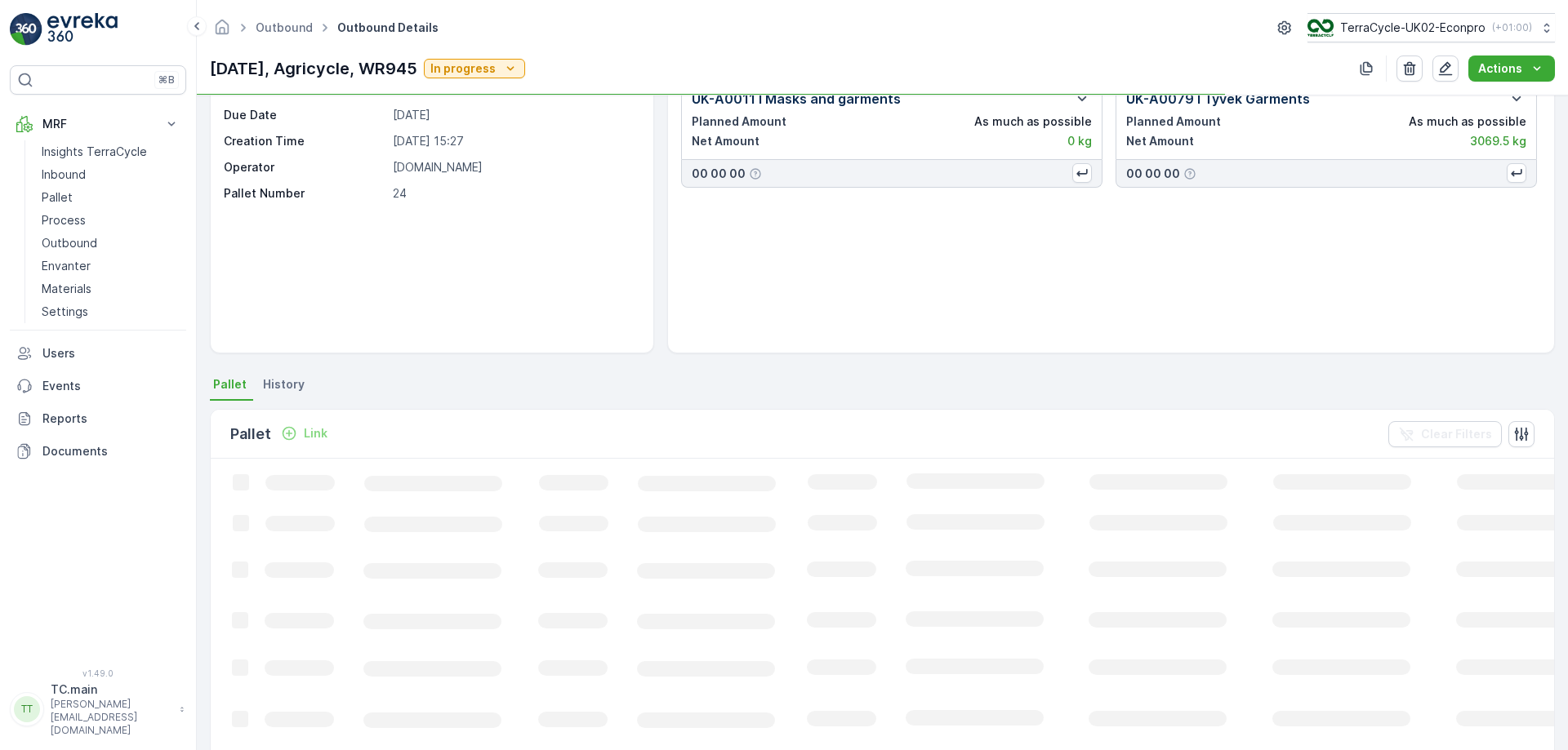
scroll to position [245, 0]
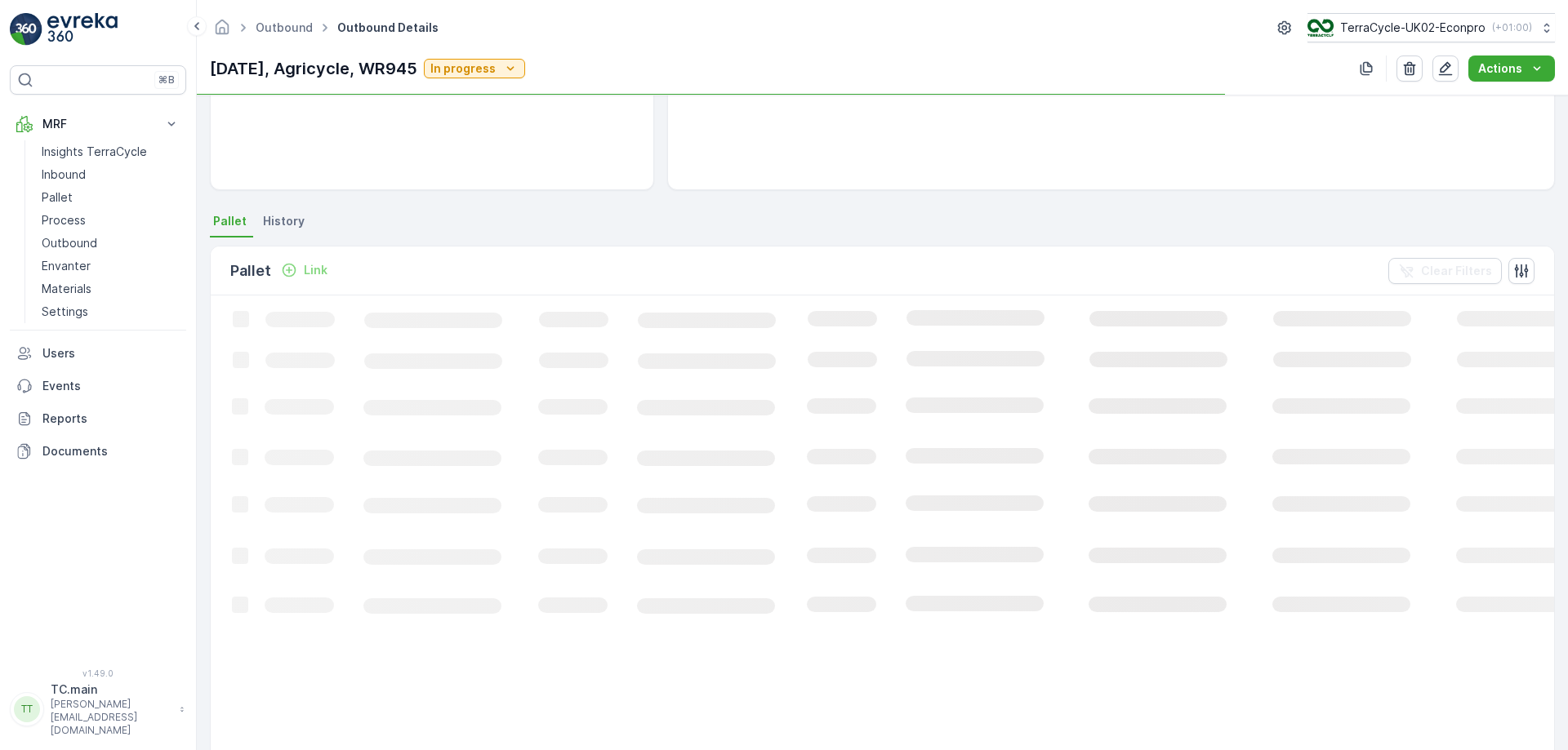
click at [274, 208] on div "Details Allocation Type Delivery to final recycling Due Date 25.07.2025 Creatio…" at bounding box center [882, 423] width 1372 height 655
click at [277, 223] on span "History" at bounding box center [284, 221] width 42 height 16
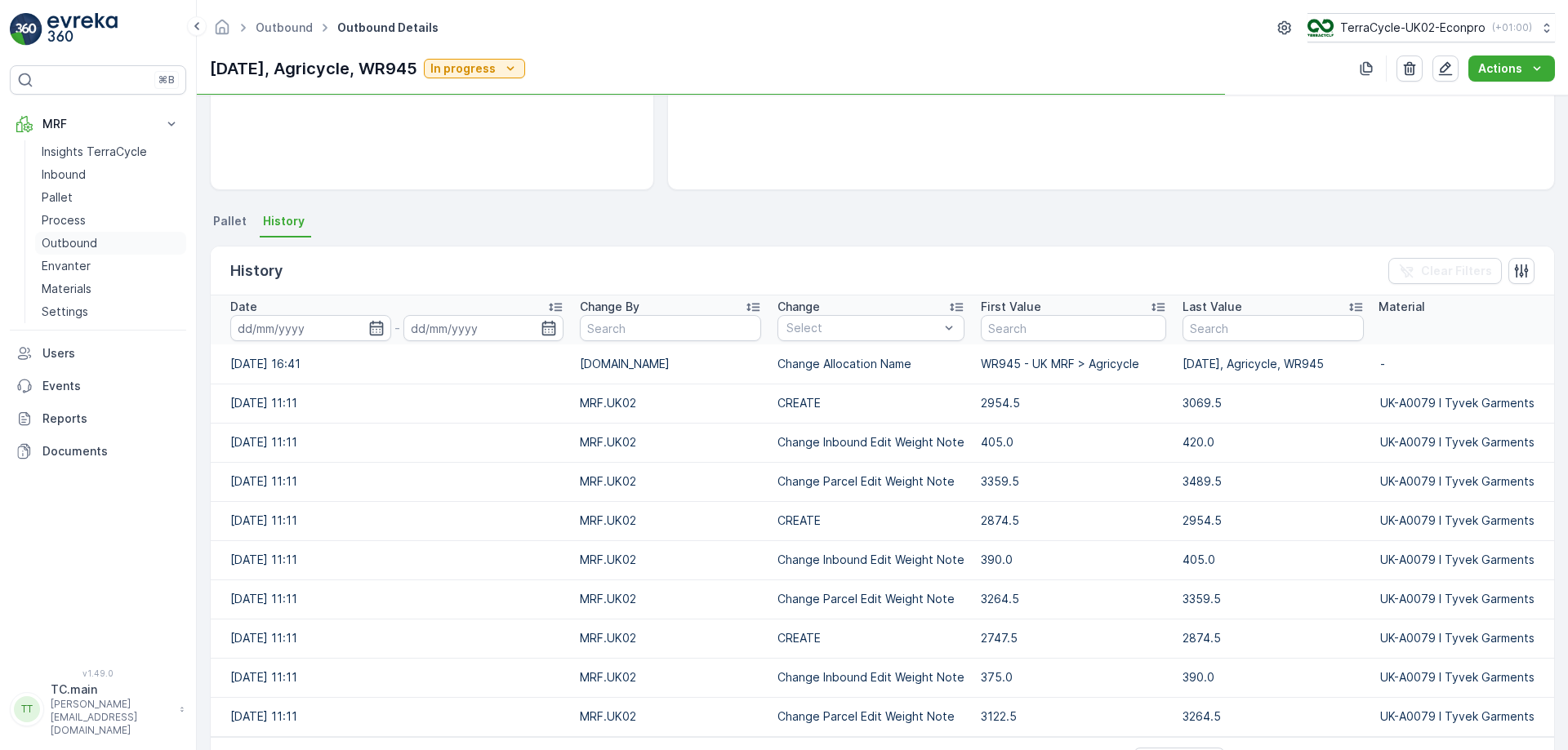
scroll to position [245, 0]
click at [81, 241] on p "Outbound" at bounding box center [69, 243] width 55 height 16
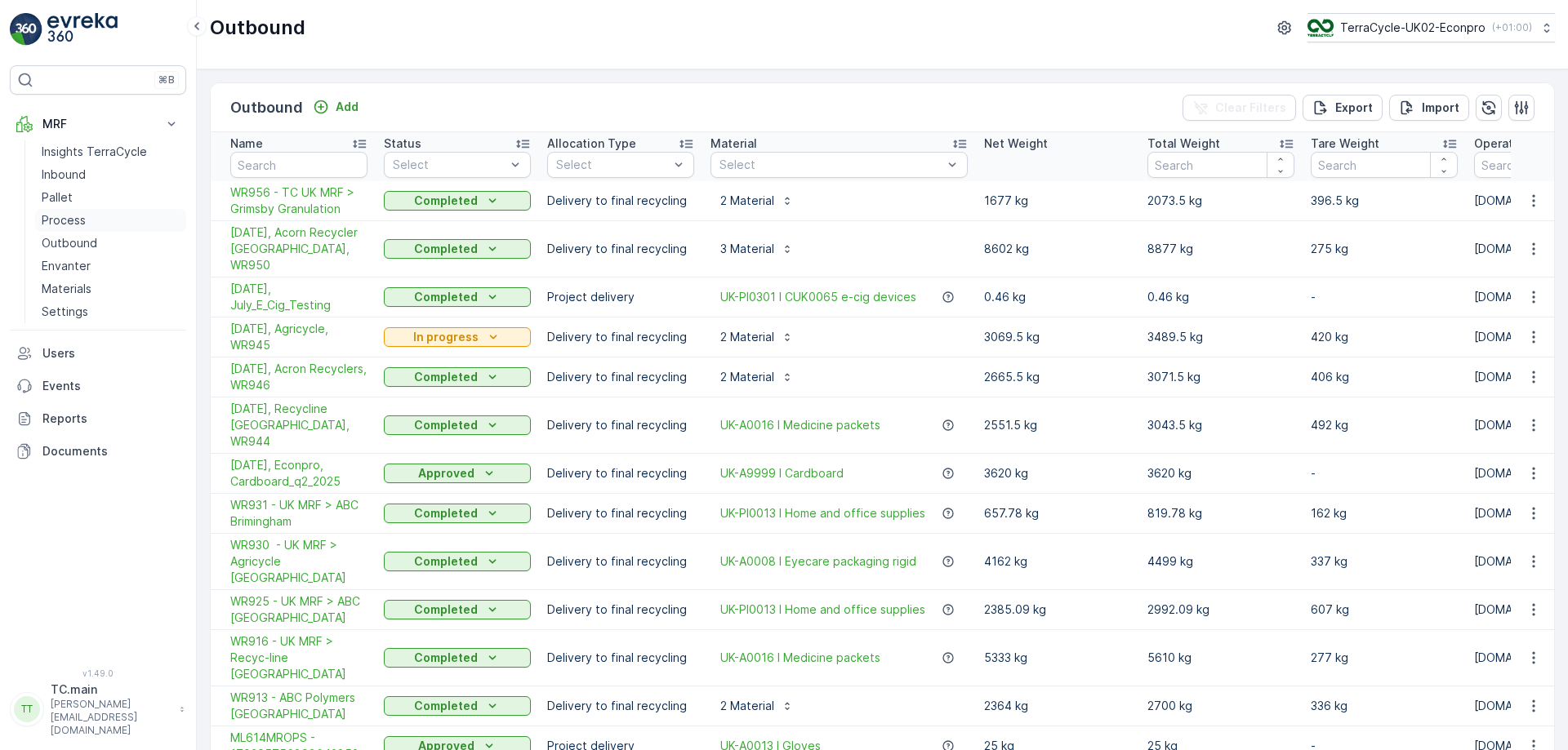
click at [59, 220] on p "Process" at bounding box center [64, 220] width 45 height 16
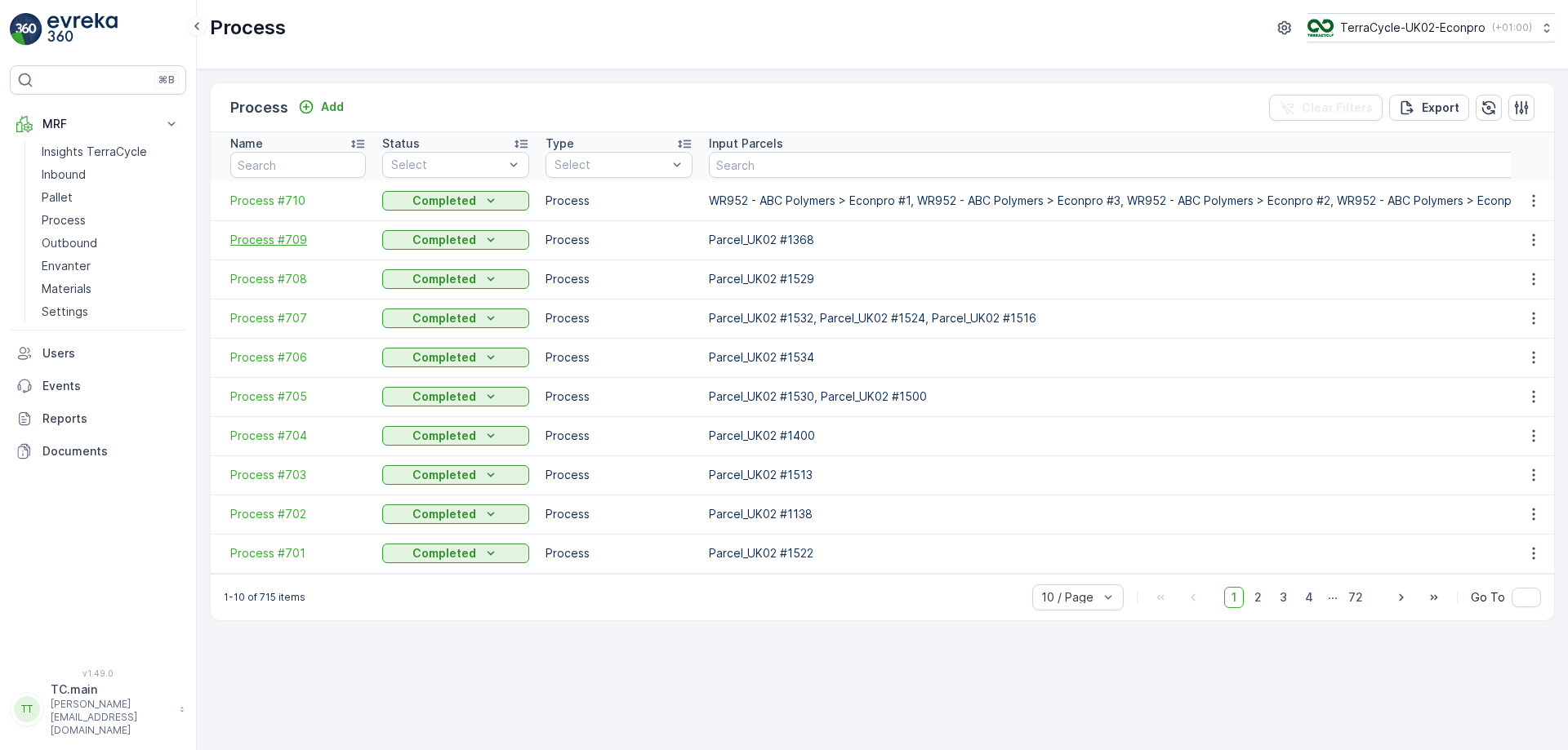
click at [287, 239] on span "Process #709" at bounding box center [298, 240] width 136 height 16
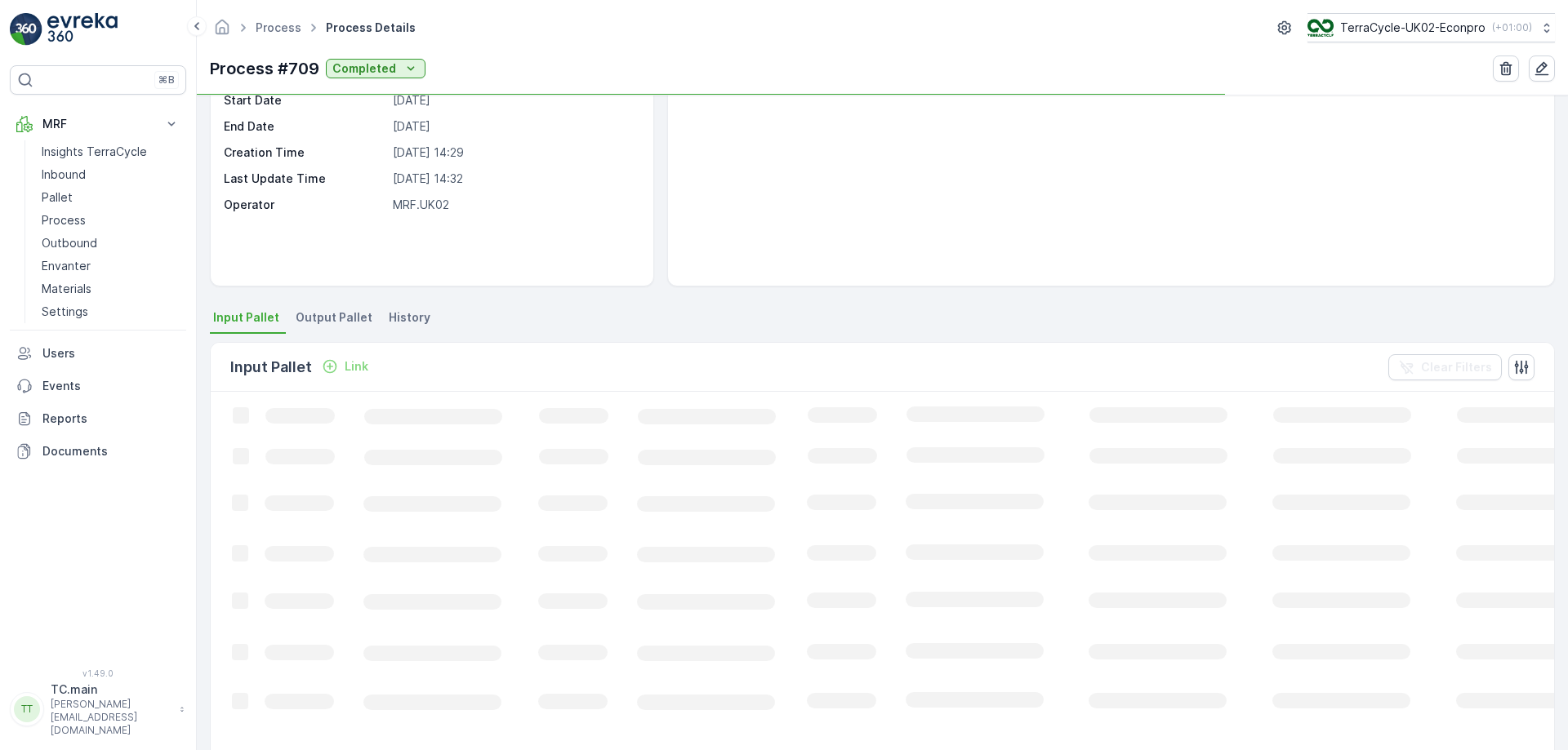
click at [333, 315] on div "Details Type Process Input Pallet 1 Pallet - 136.18 kg Output Pallet 1 Pallet -…" at bounding box center [882, 423] width 1372 height 655
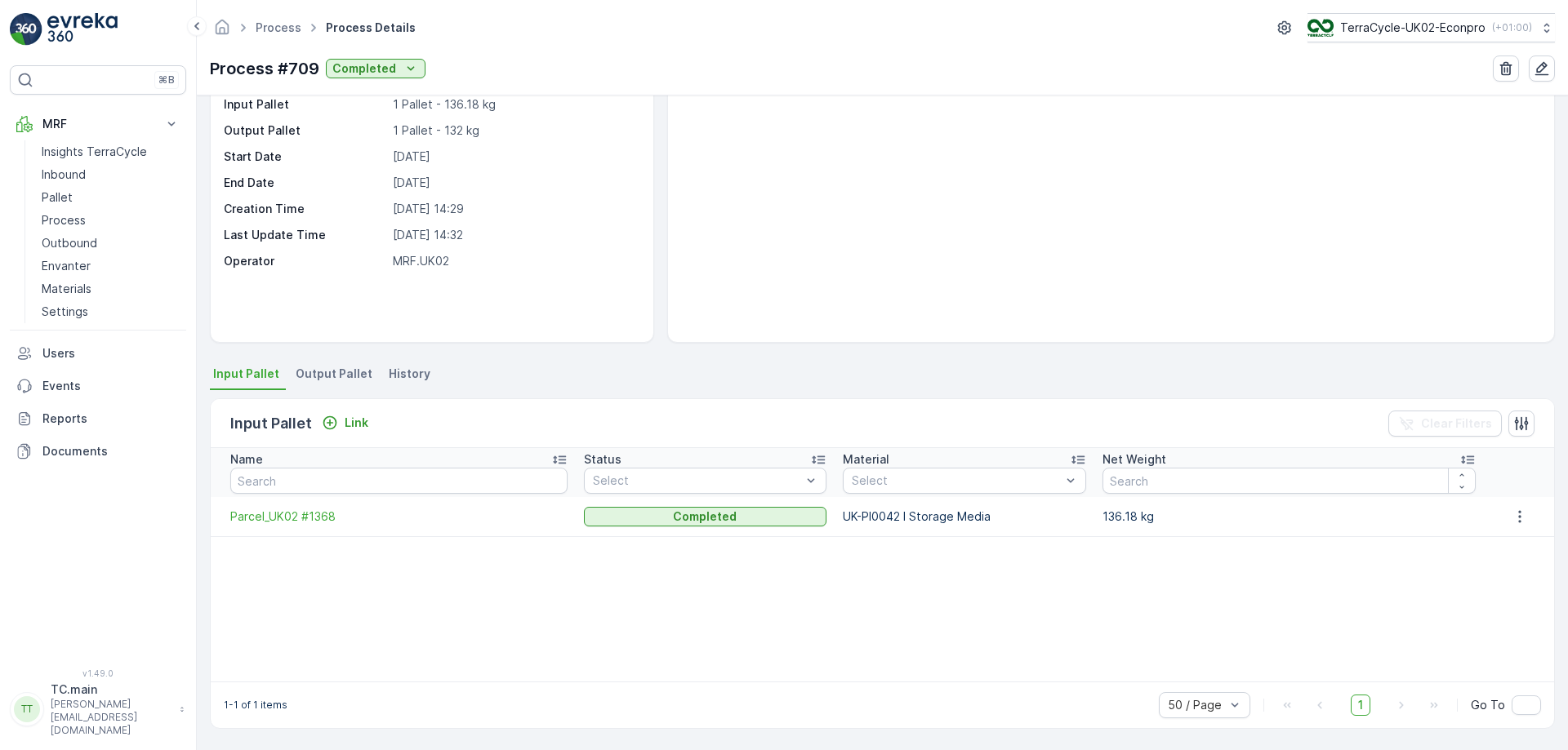
scroll to position [92, 0]
click at [247, 517] on span "Parcel_UK02 #1368" at bounding box center [399, 517] width 338 height 16
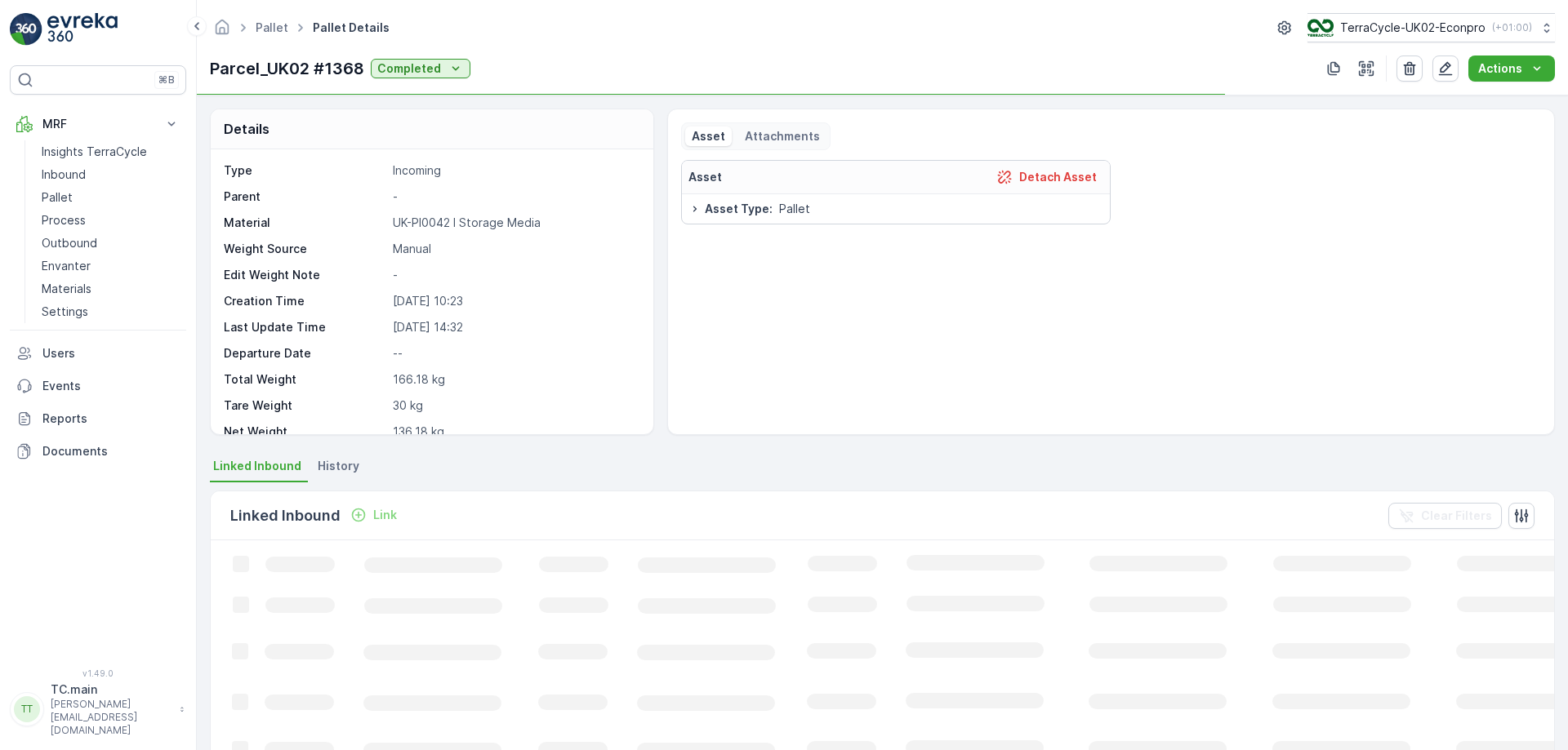
click at [366, 71] on div "Parcel_UK02 #1368 Completed" at bounding box center [340, 68] width 260 height 24
click at [360, 69] on p "Parcel_UK02 #1368" at bounding box center [286, 68] width 154 height 24
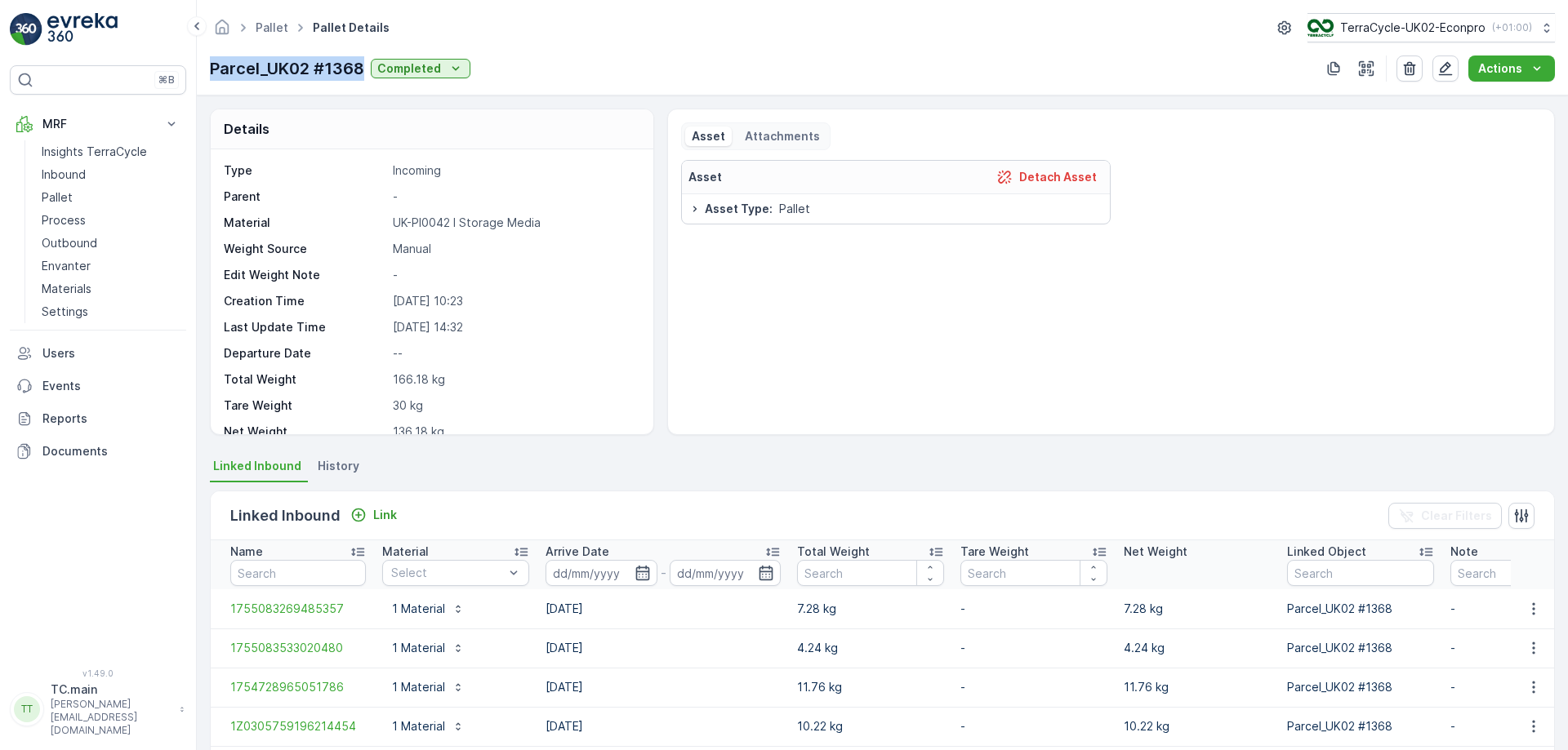
drag, startPoint x: 338, startPoint y: 67, endPoint x: 212, endPoint y: 68, distance: 126.0
click at [212, 68] on p "Parcel_UK02 #1368" at bounding box center [286, 68] width 154 height 24
copy p "Parcel_UK02 #1368"
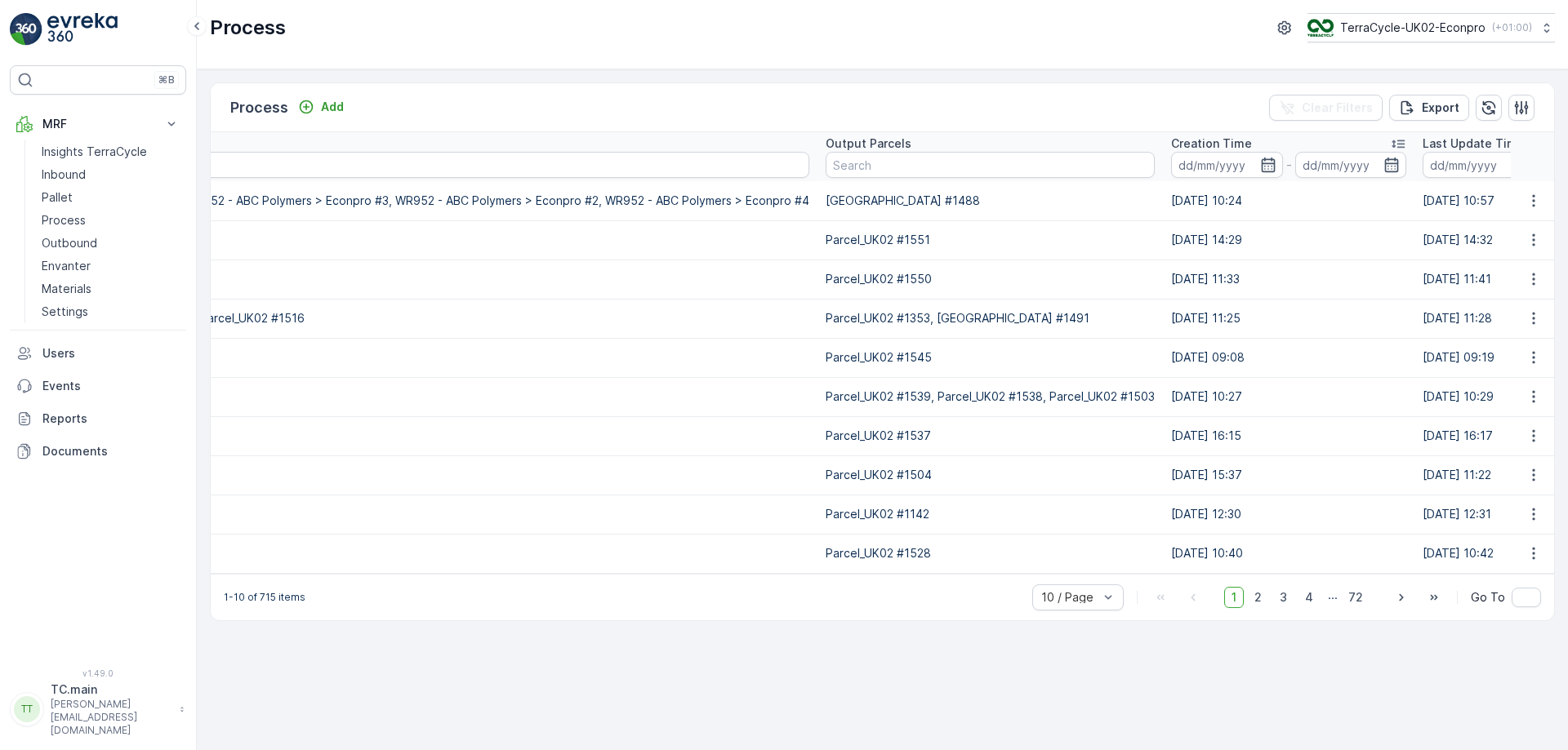
scroll to position [0, 733]
click at [886, 175] on input "text" at bounding box center [989, 165] width 329 height 26
paste input "Parcel_UK02 #1368"
type input "Parcel_UK02 #1368"
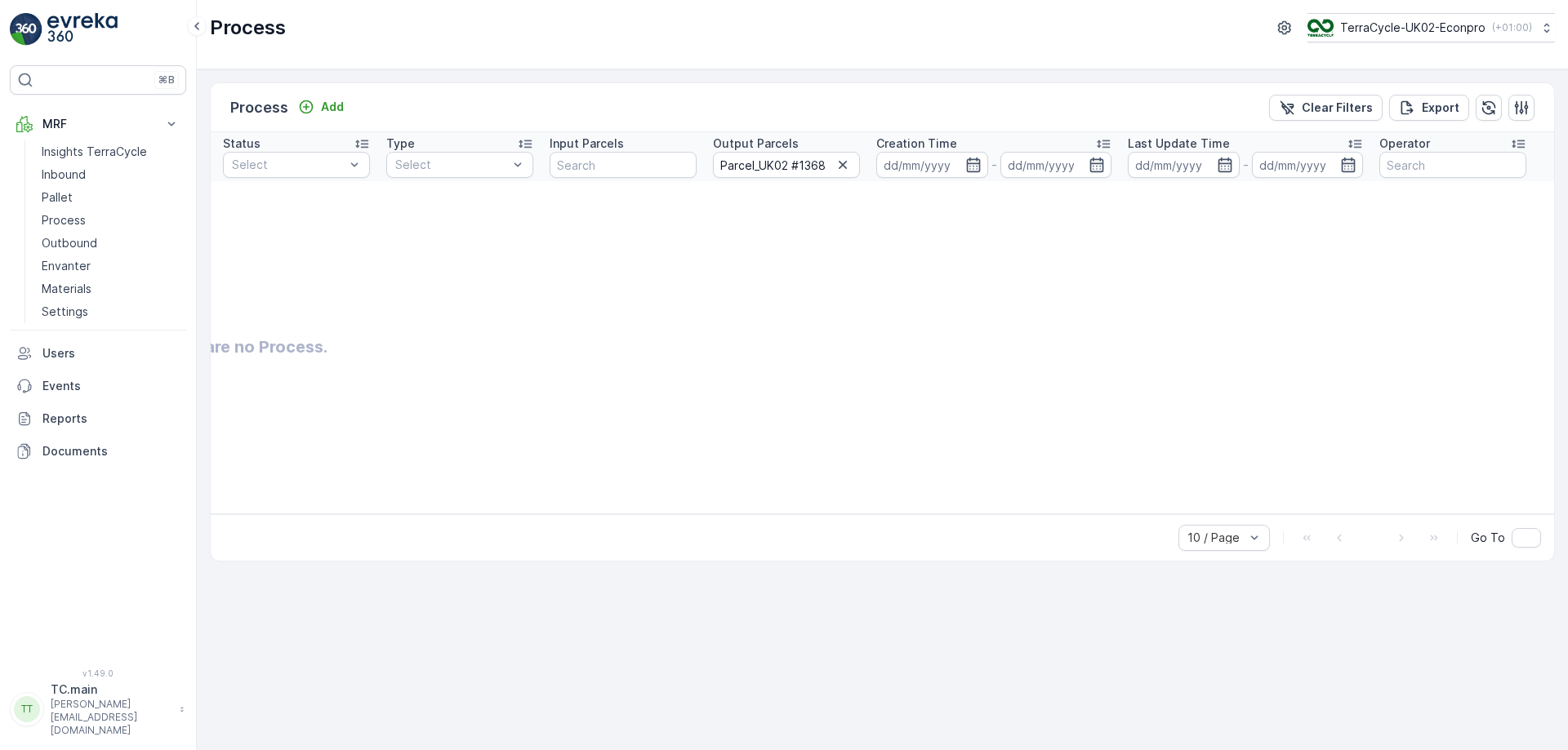
scroll to position [0, 160]
click at [842, 165] on icon "button" at bounding box center [843, 165] width 8 height 8
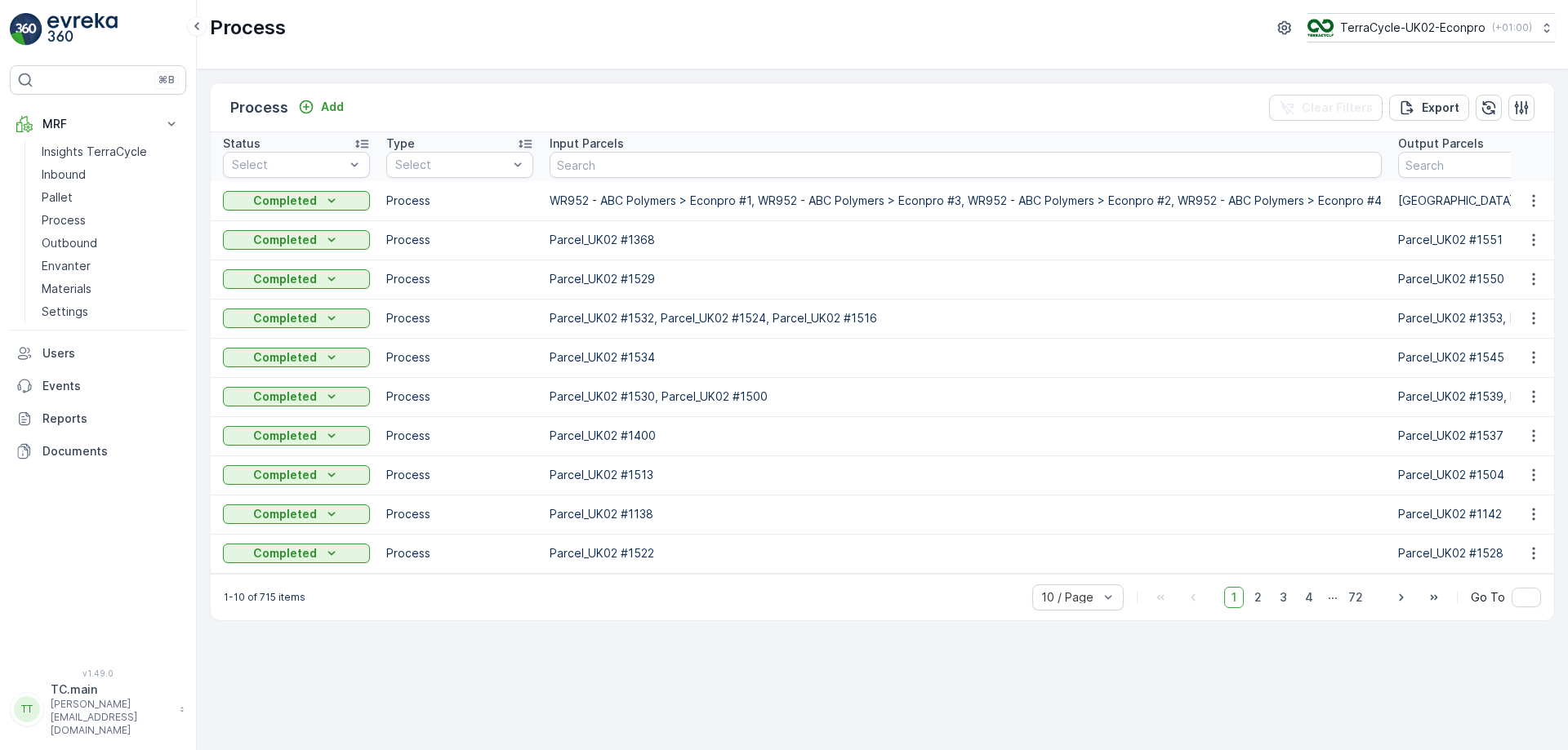
drag, startPoint x: 739, startPoint y: 573, endPoint x: 1074, endPoint y: 568, distance: 335.0
click at [1074, 568] on table "Name Status Select Type Select Input Parcels Output Parcels Creation Time - Las…" at bounding box center [1249, 353] width 2395 height 442
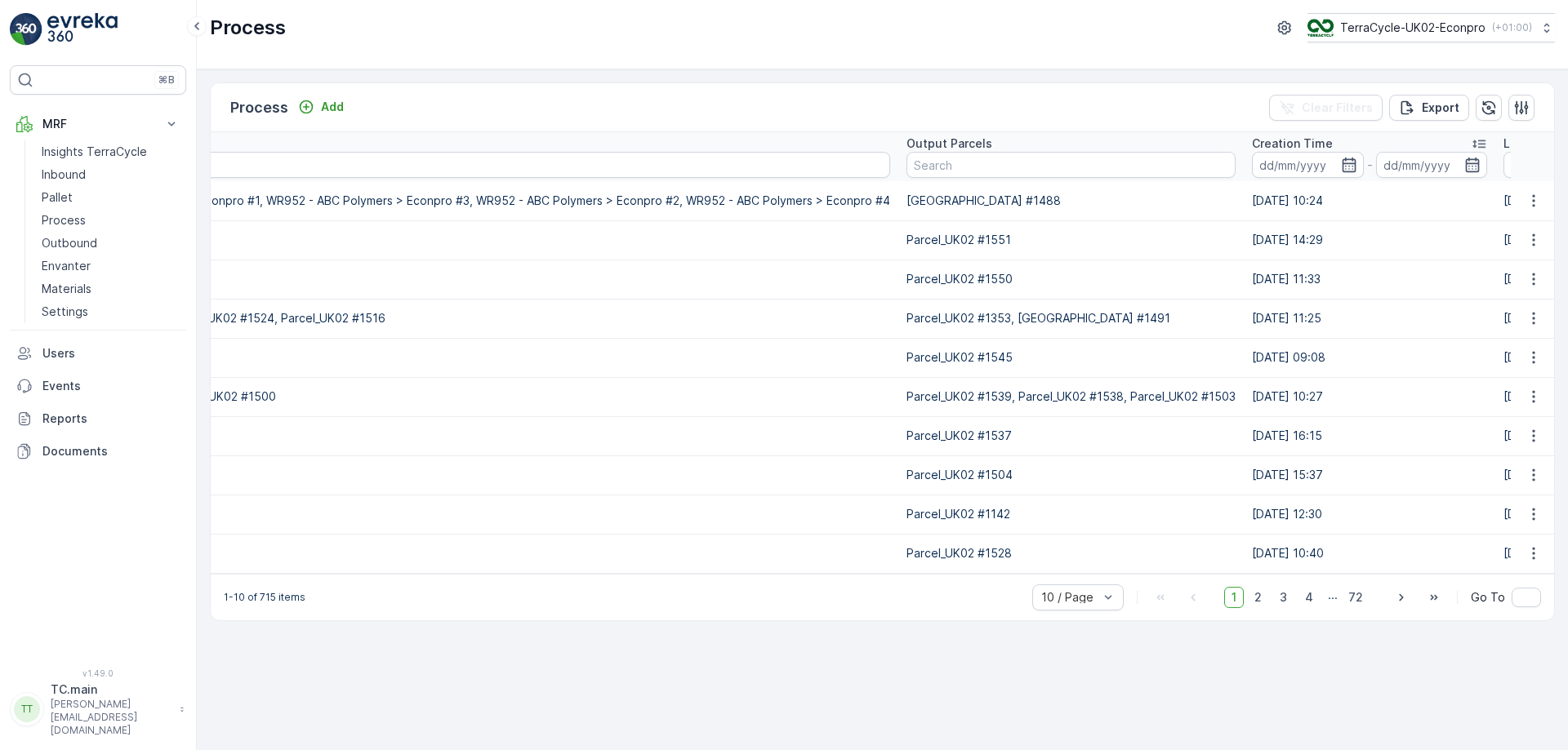
scroll to position [0, 715]
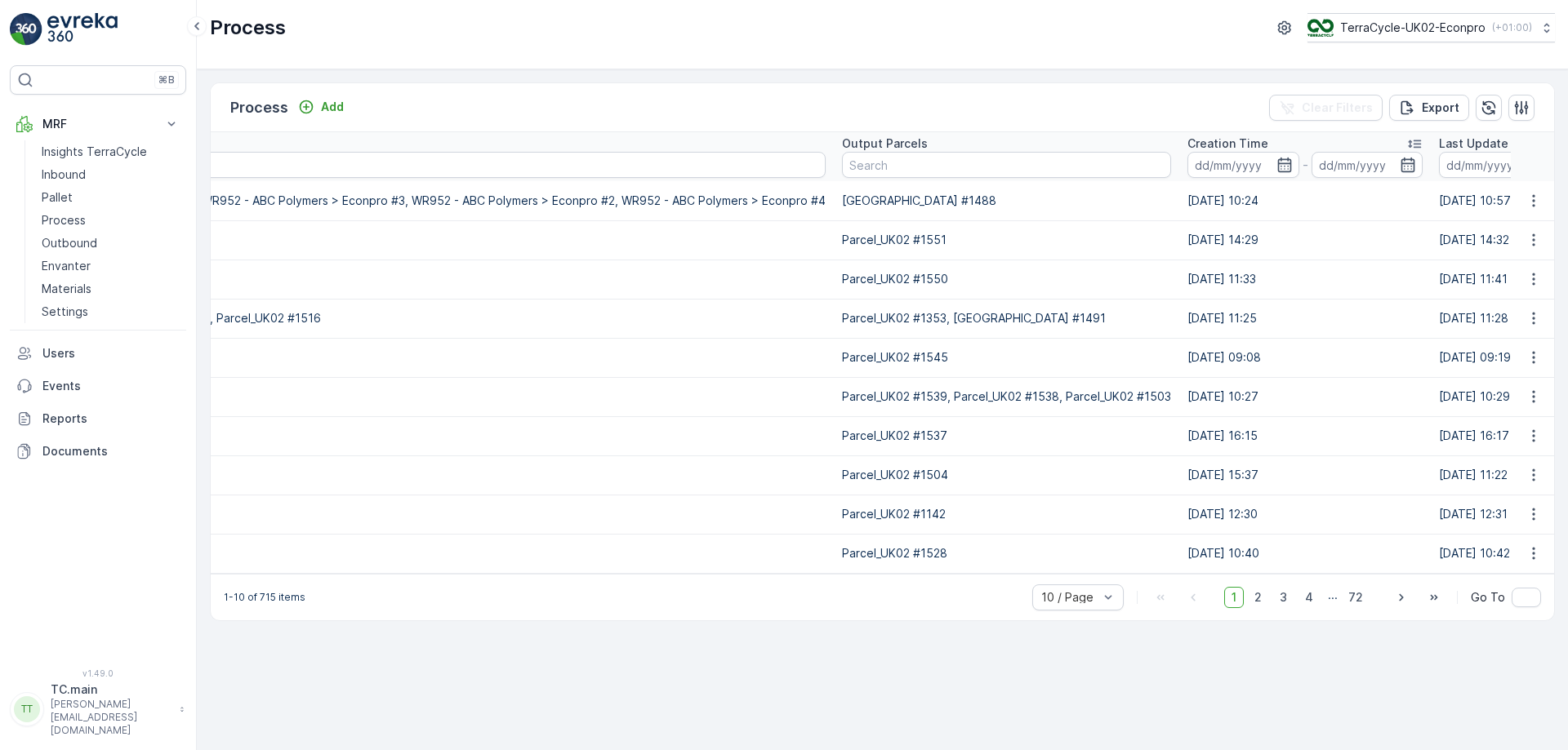
click at [40, 32] on img at bounding box center [26, 30] width 33 height 33
